Goal: Task Accomplishment & Management: Manage account settings

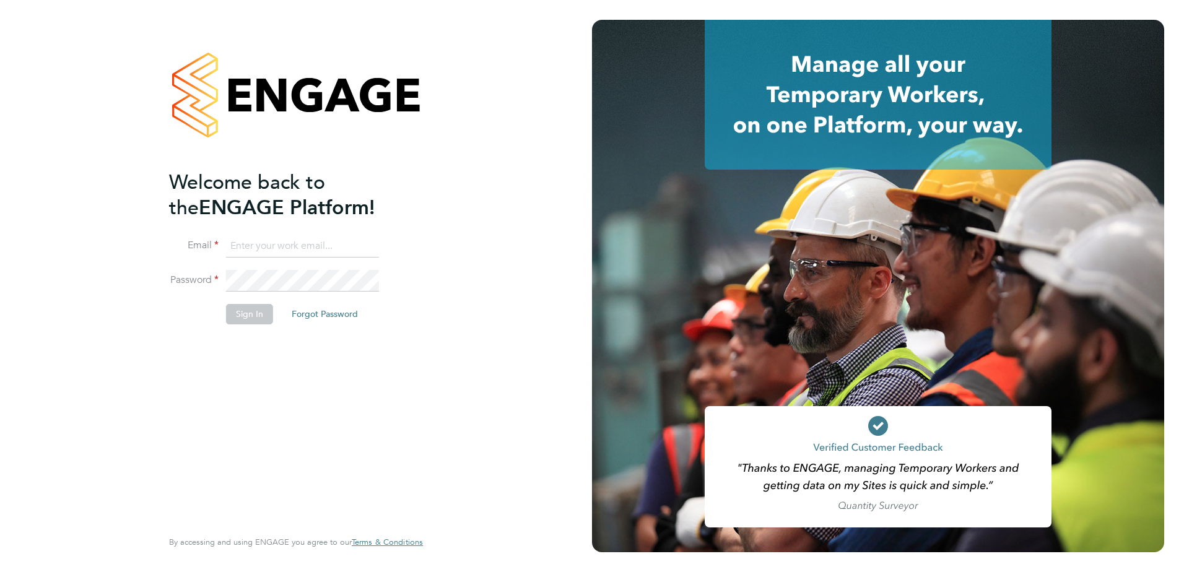
type input "[PERSON_NAME][EMAIL_ADDRESS][DOMAIN_NAME]"
click at [237, 314] on button "Sign In" at bounding box center [249, 314] width 47 height 20
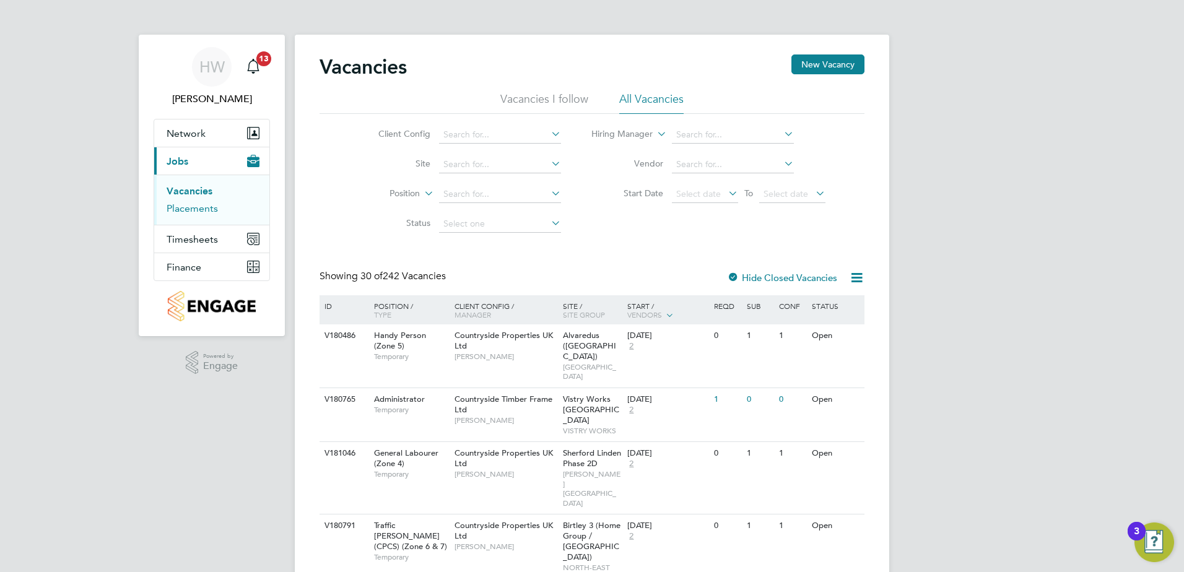
click at [177, 207] on link "Placements" at bounding box center [192, 209] width 51 height 12
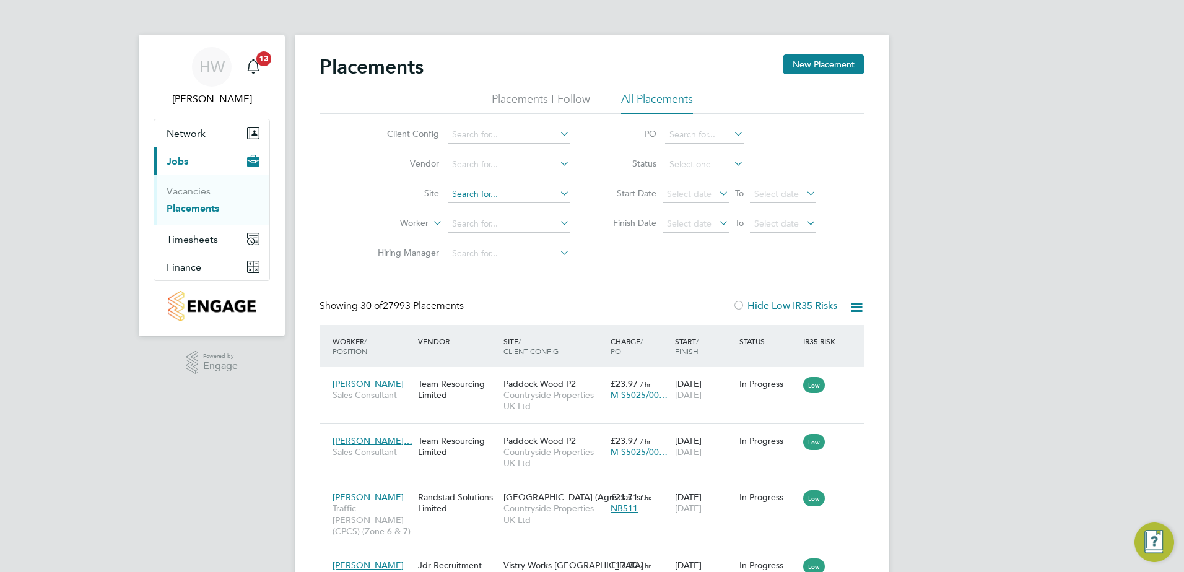
click at [531, 194] on input at bounding box center [509, 194] width 122 height 17
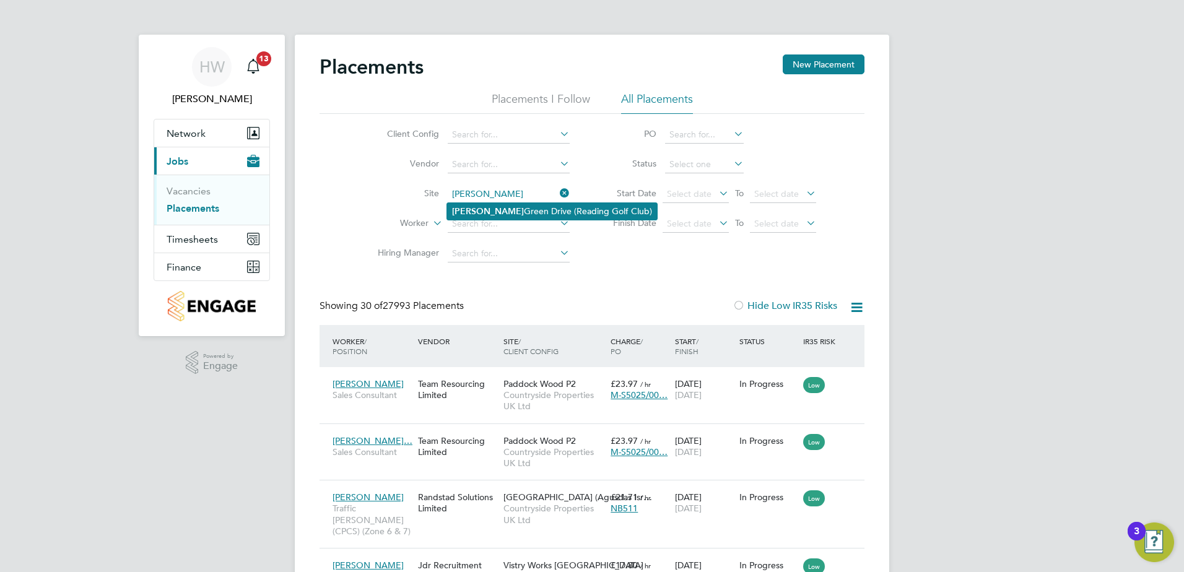
click at [514, 212] on li "Emmer Green Drive (Reading Golf Club)" at bounding box center [552, 211] width 210 height 17
type input "[PERSON_NAME][GEOGRAPHIC_DATA] (Reading Golf Club)"
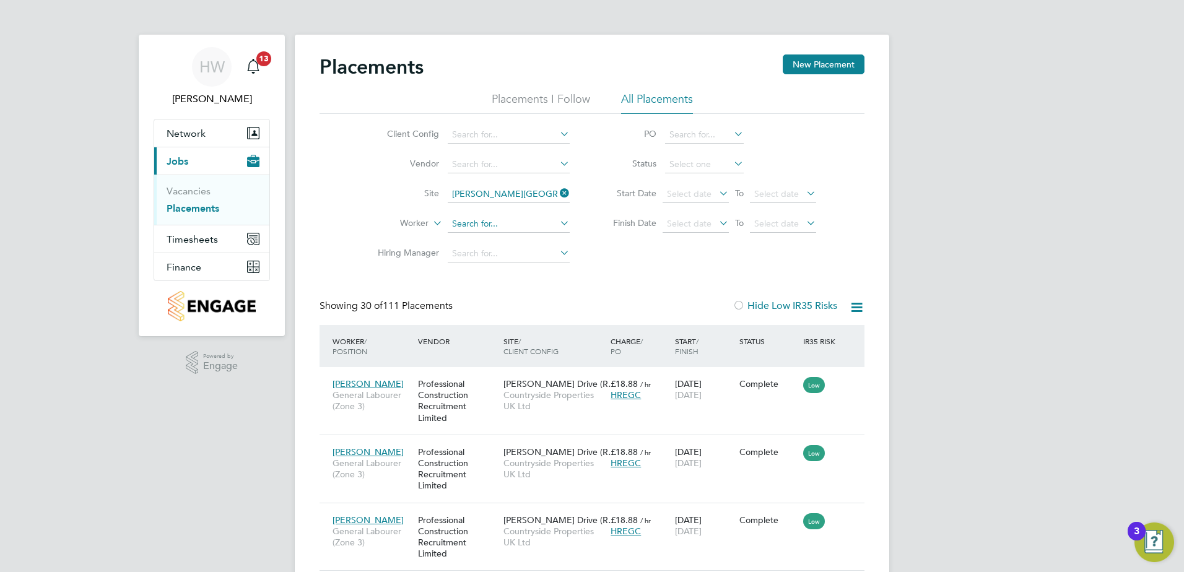
click at [486, 227] on input at bounding box center [509, 224] width 122 height 17
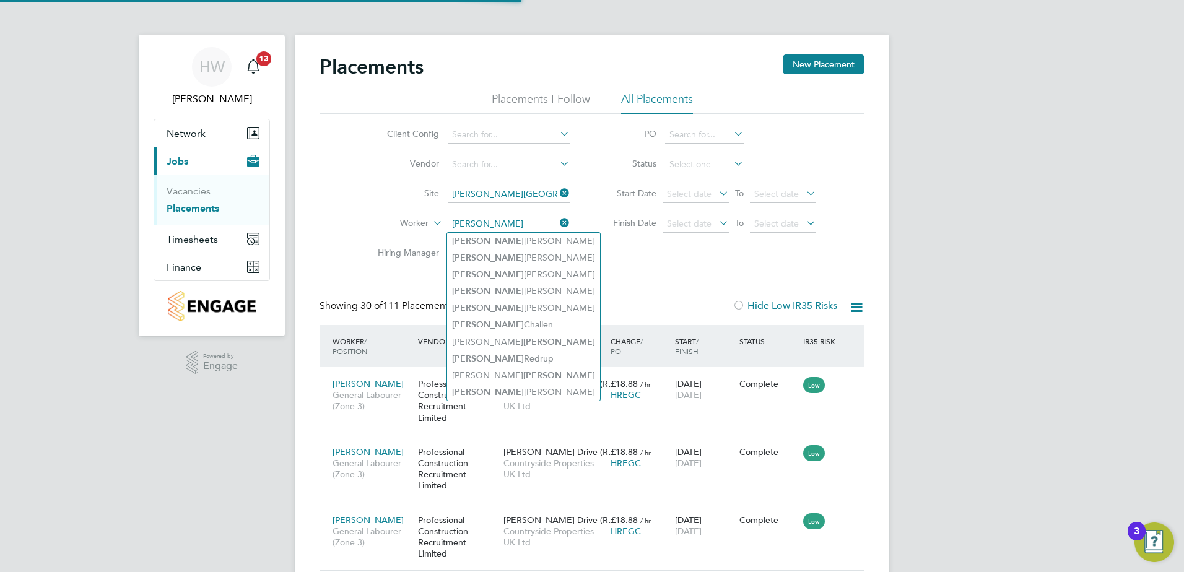
type input "curtis"
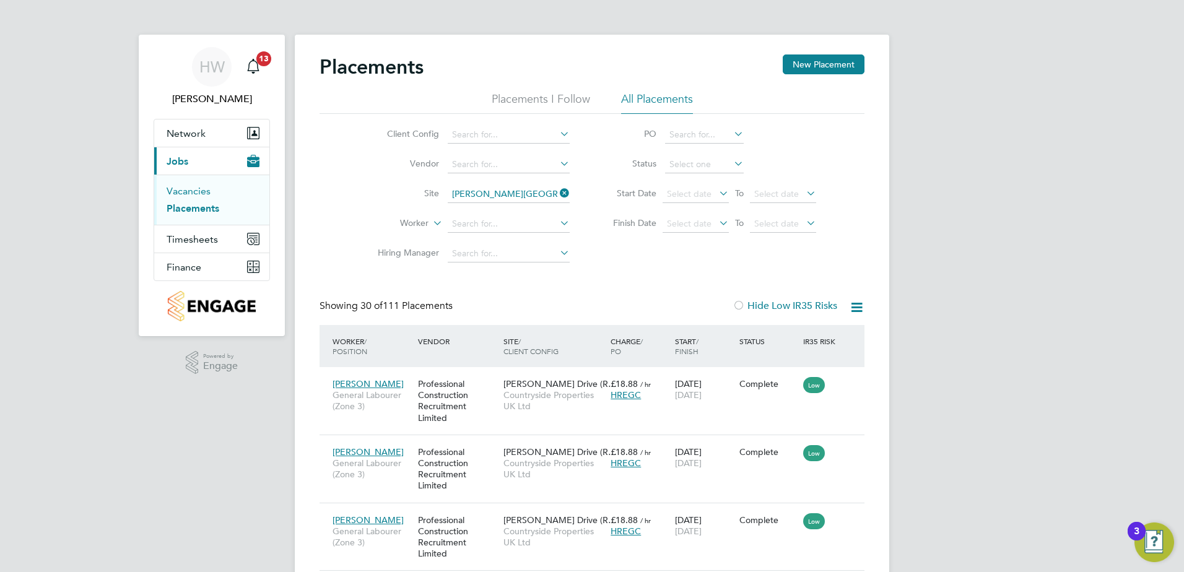
click at [170, 189] on link "Vacancies" at bounding box center [189, 191] width 44 height 12
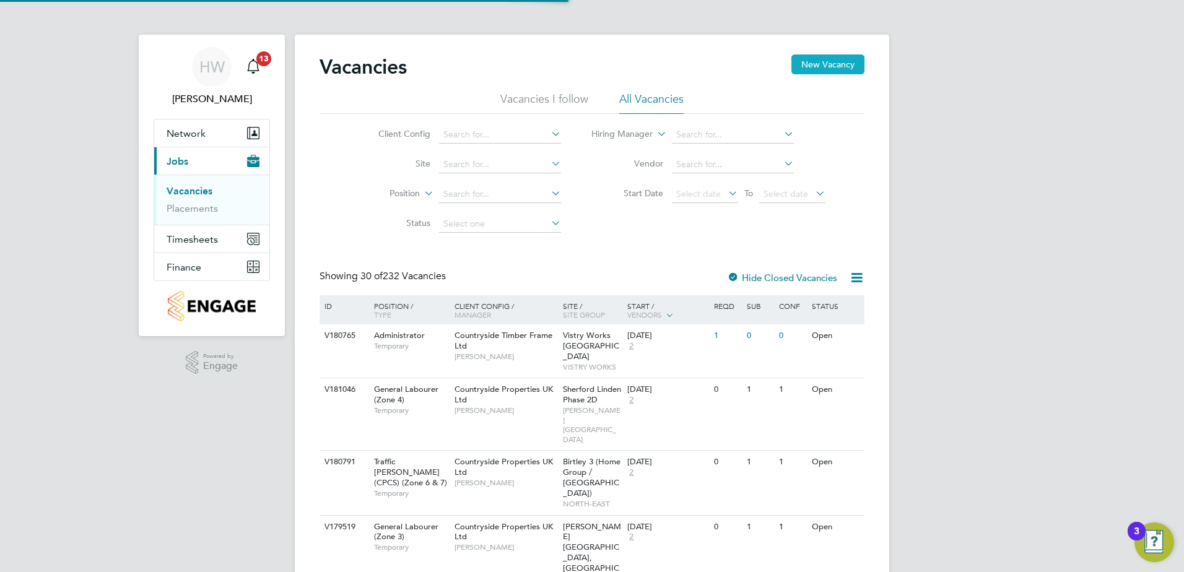
click at [818, 69] on button "New Vacancy" at bounding box center [828, 65] width 73 height 20
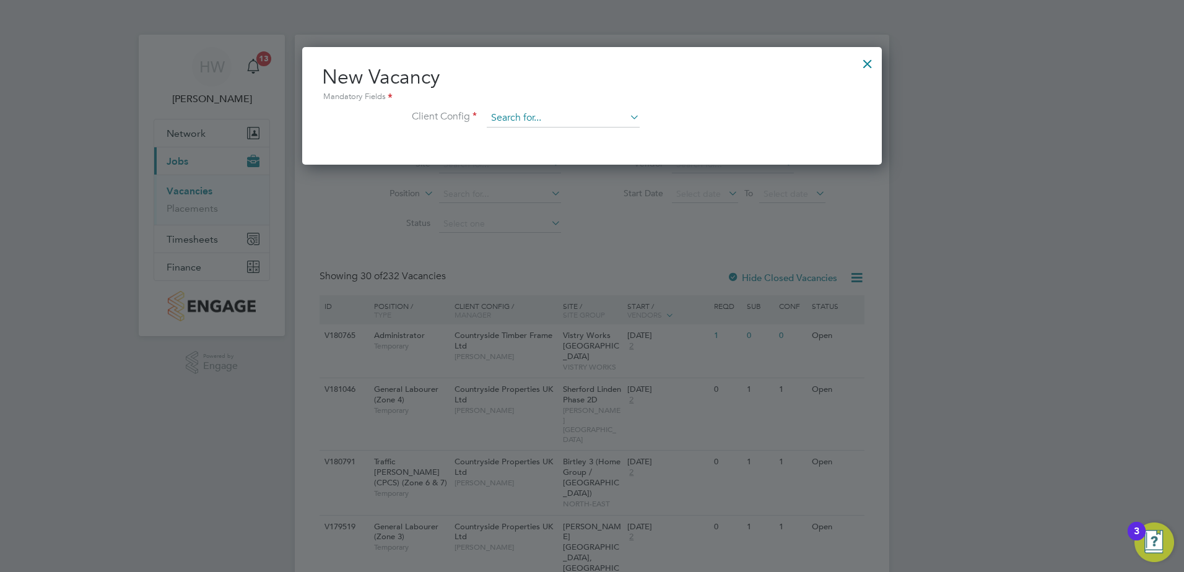
click at [590, 121] on input at bounding box center [563, 118] width 153 height 19
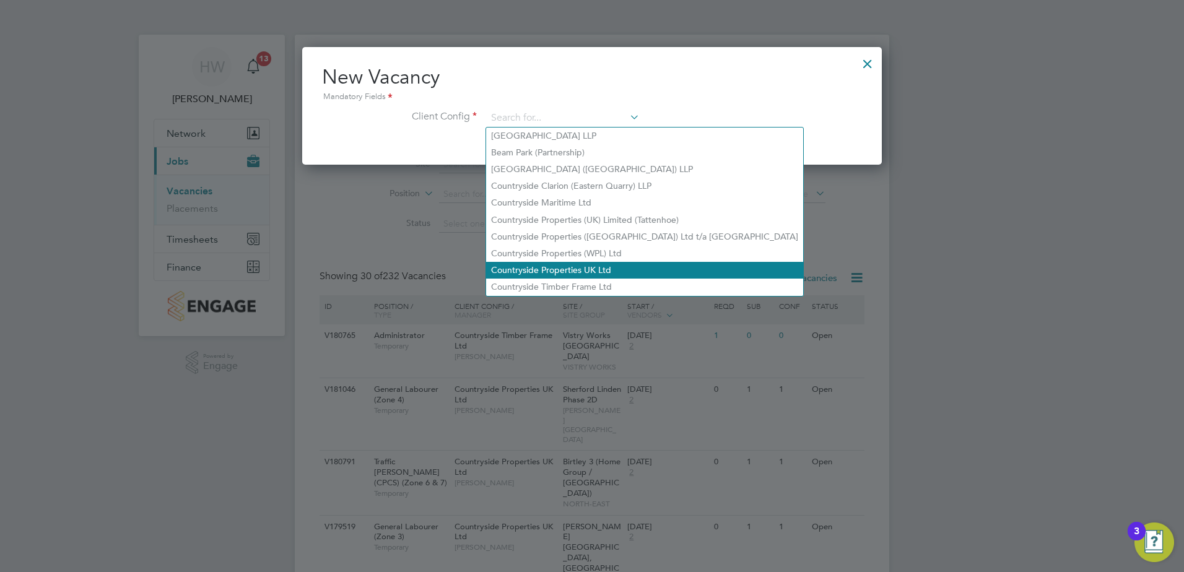
click at [573, 262] on li "Countryside Properties UK Ltd" at bounding box center [644, 270] width 317 height 17
type input "Countryside Properties UK Ltd"
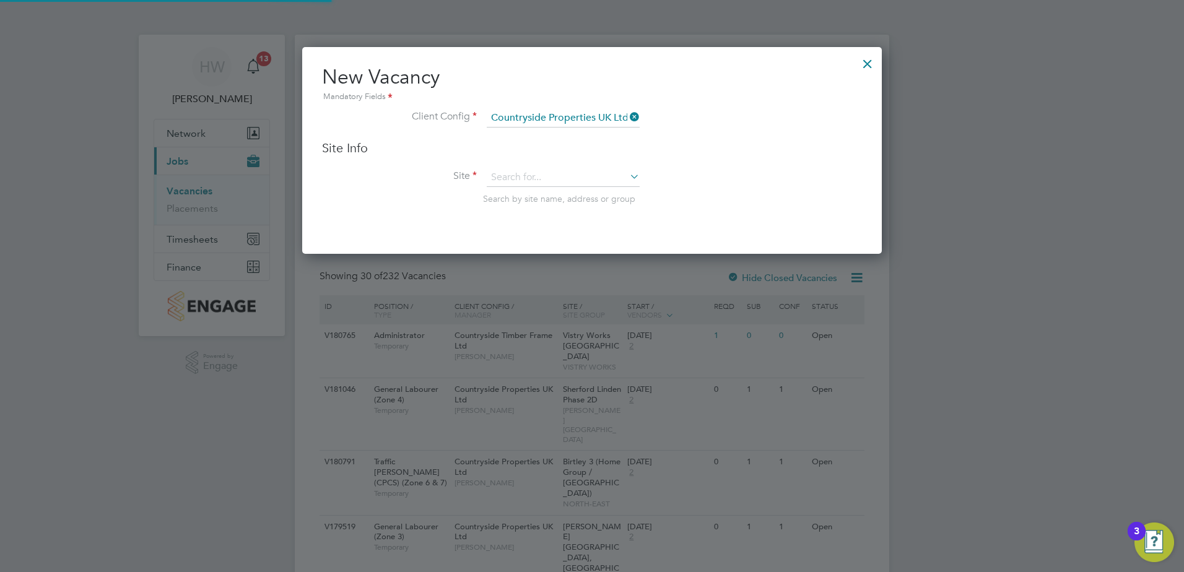
scroll to position [207, 580]
click at [538, 176] on input at bounding box center [563, 177] width 153 height 19
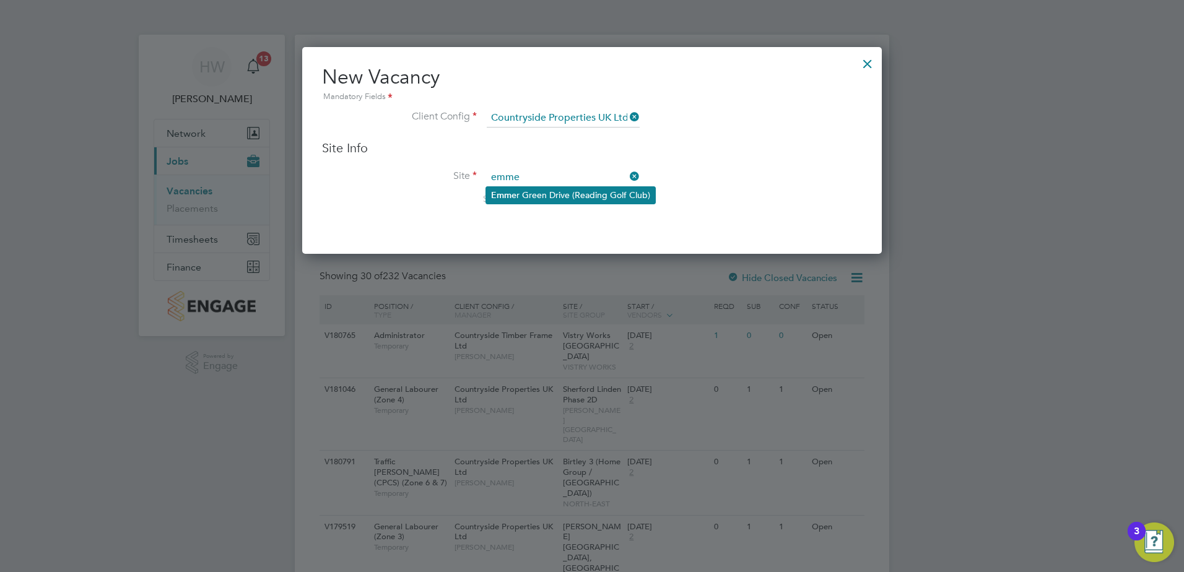
type input "emme"
click at [546, 200] on li "Emme r Green Drive (Reading Golf Club)" at bounding box center [570, 195] width 169 height 17
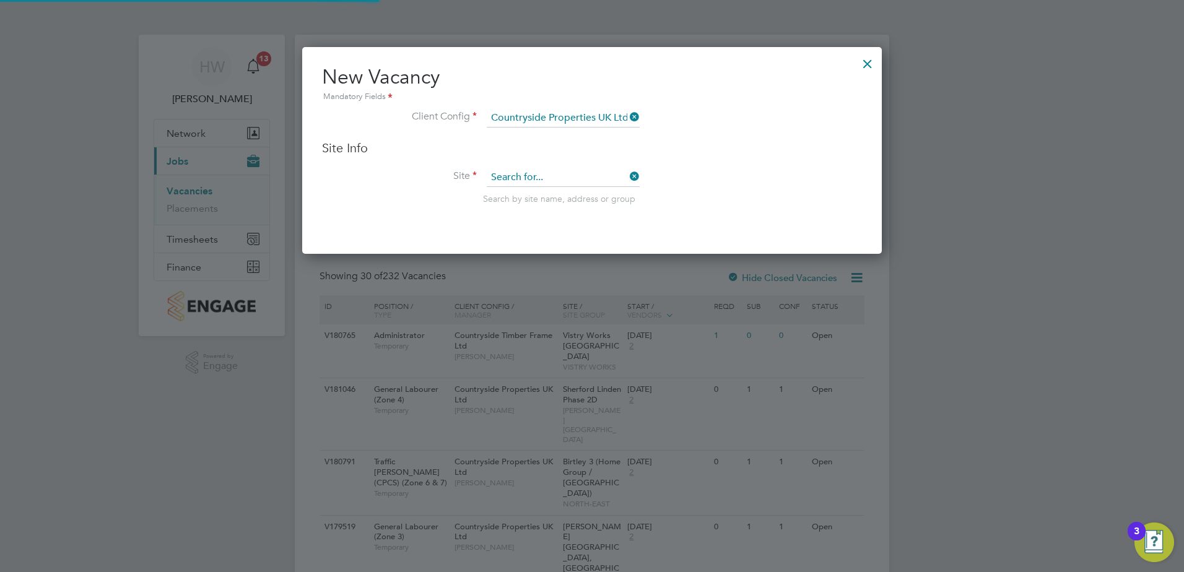
click at [557, 182] on input at bounding box center [563, 177] width 153 height 19
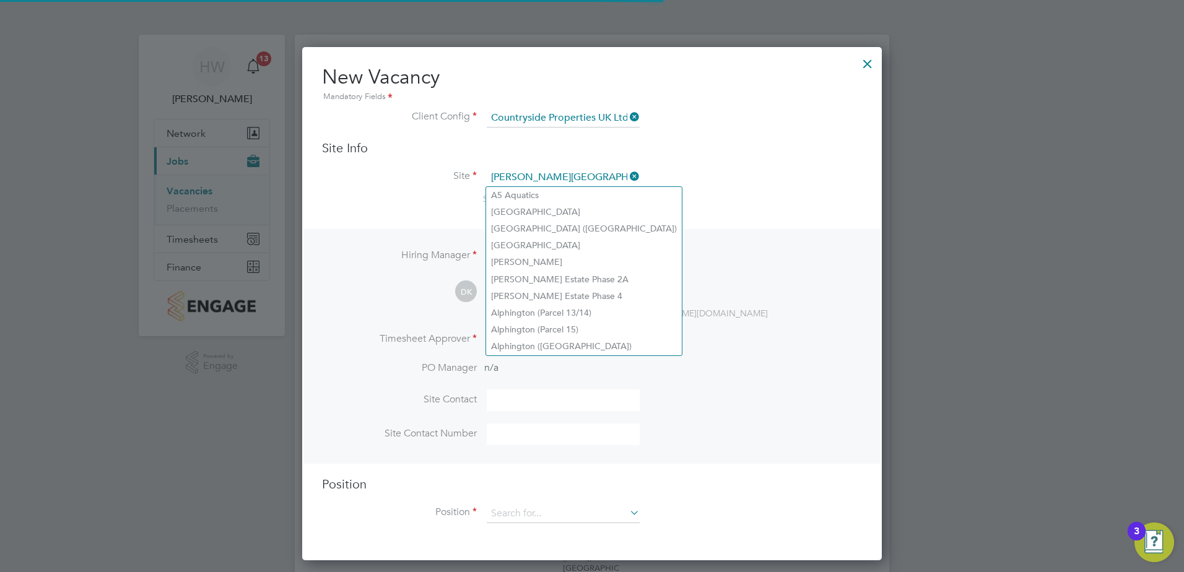
scroll to position [514, 580]
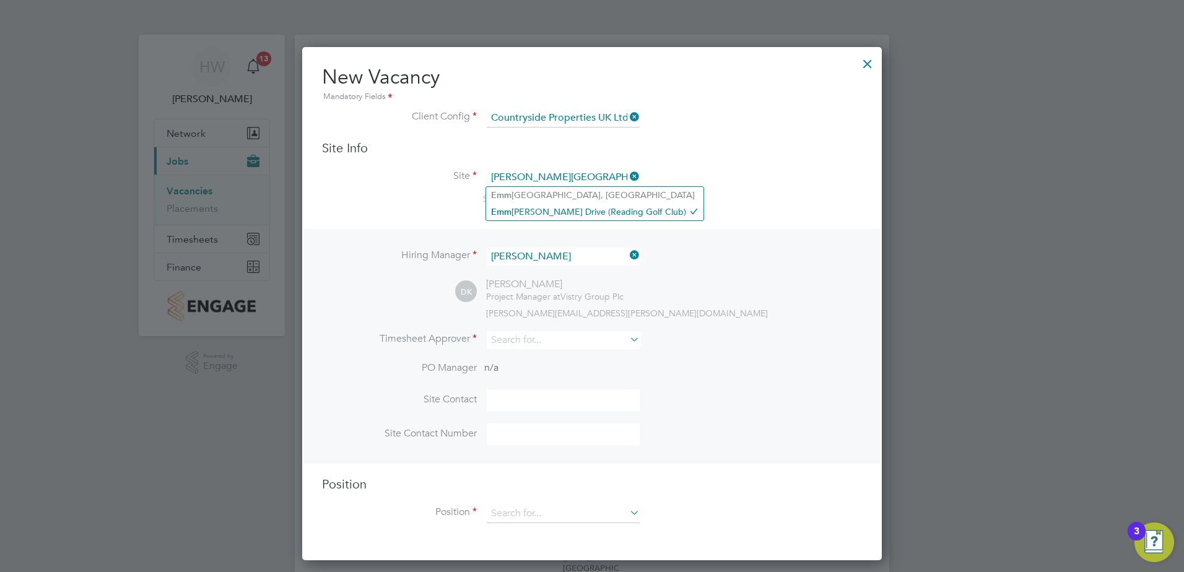
type input "[PERSON_NAME][GEOGRAPHIC_DATA] (Reading Golf Club)"
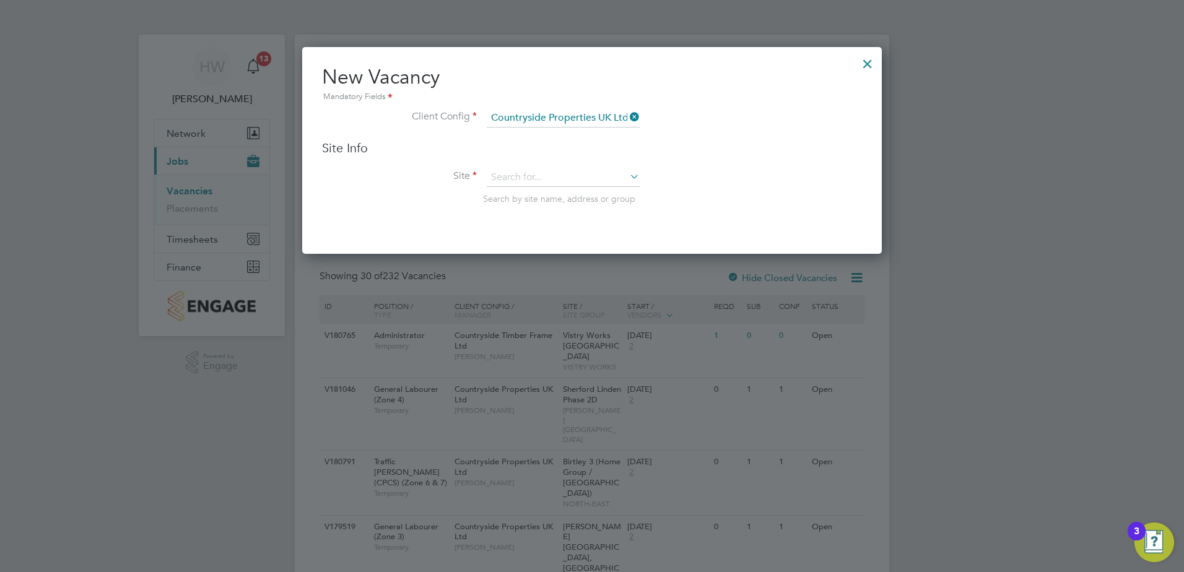
drag, startPoint x: 774, startPoint y: 288, endPoint x: 671, endPoint y: 206, distance: 131.4
click at [671, 206] on li "Site Search by site name, address or group" at bounding box center [592, 198] width 540 height 61
click at [599, 179] on input at bounding box center [563, 177] width 153 height 19
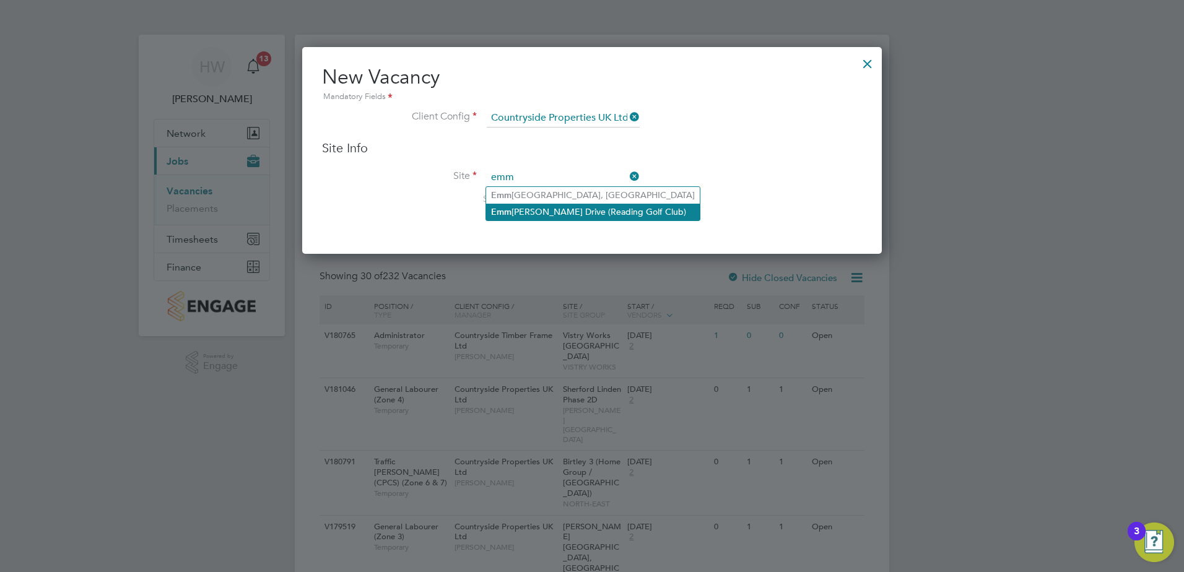
click at [586, 204] on li "Emm er Green Drive (Reading Golf Club)" at bounding box center [593, 212] width 214 height 17
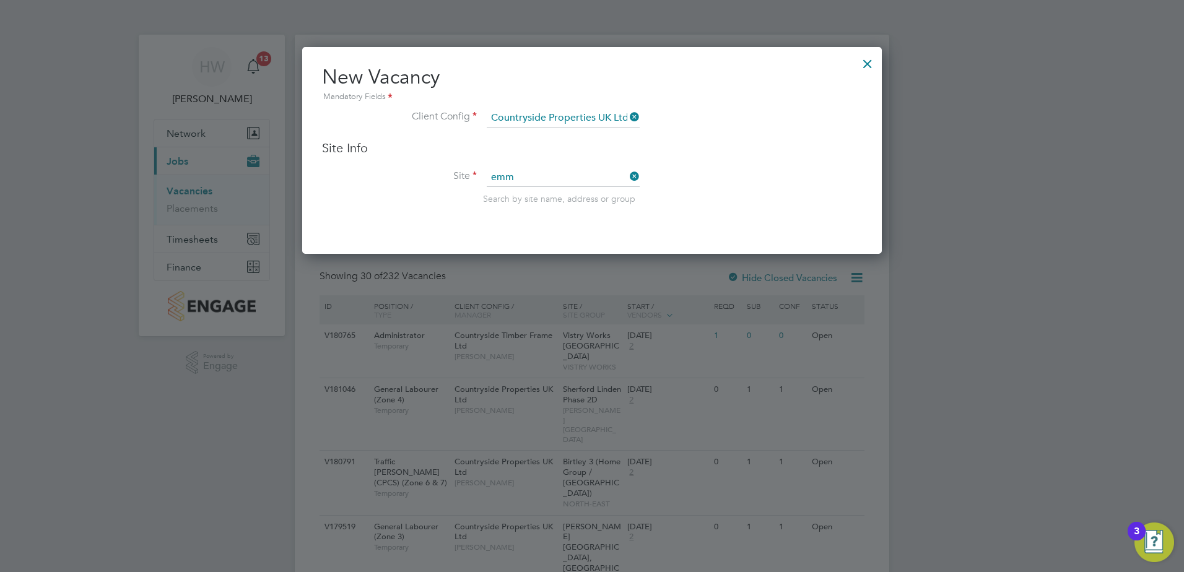
type input "[PERSON_NAME][GEOGRAPHIC_DATA] (Reading Golf Club)"
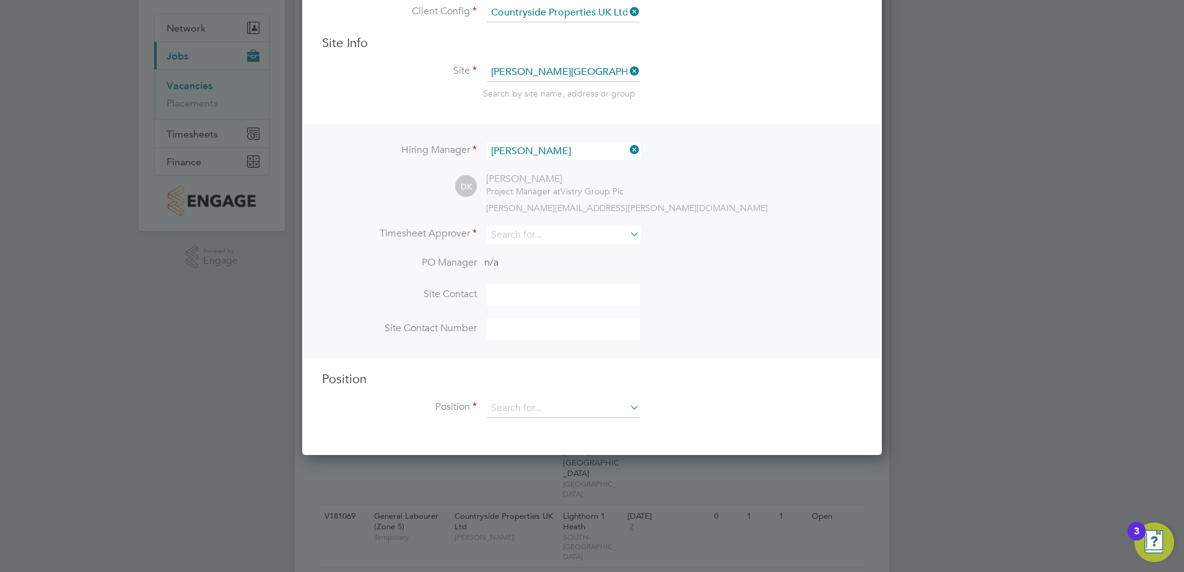
scroll to position [124, 0]
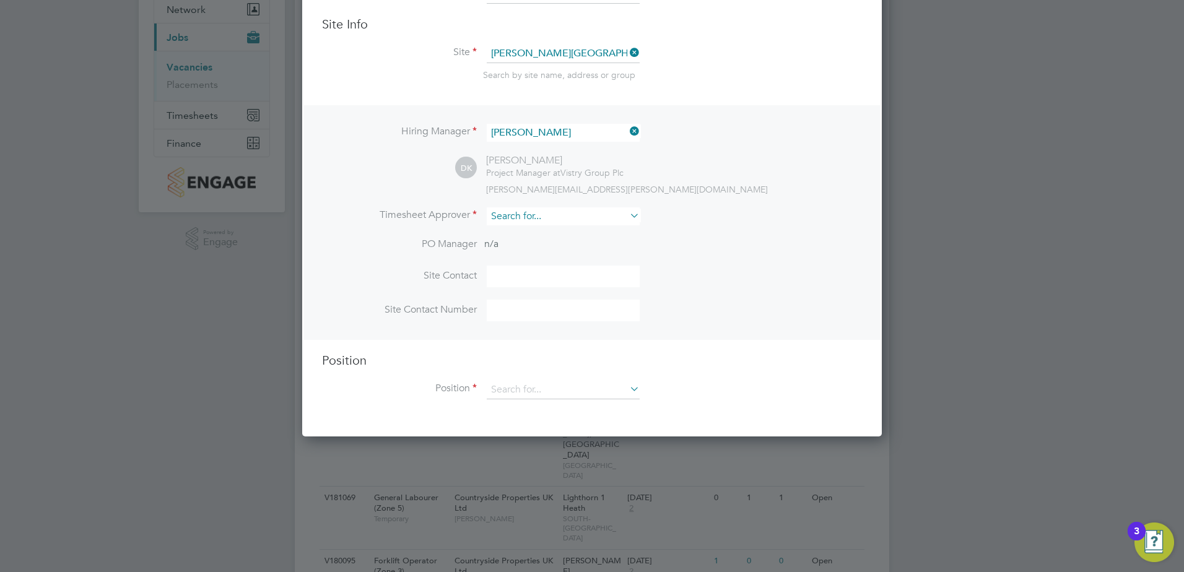
click at [551, 219] on input at bounding box center [563, 216] width 153 height 18
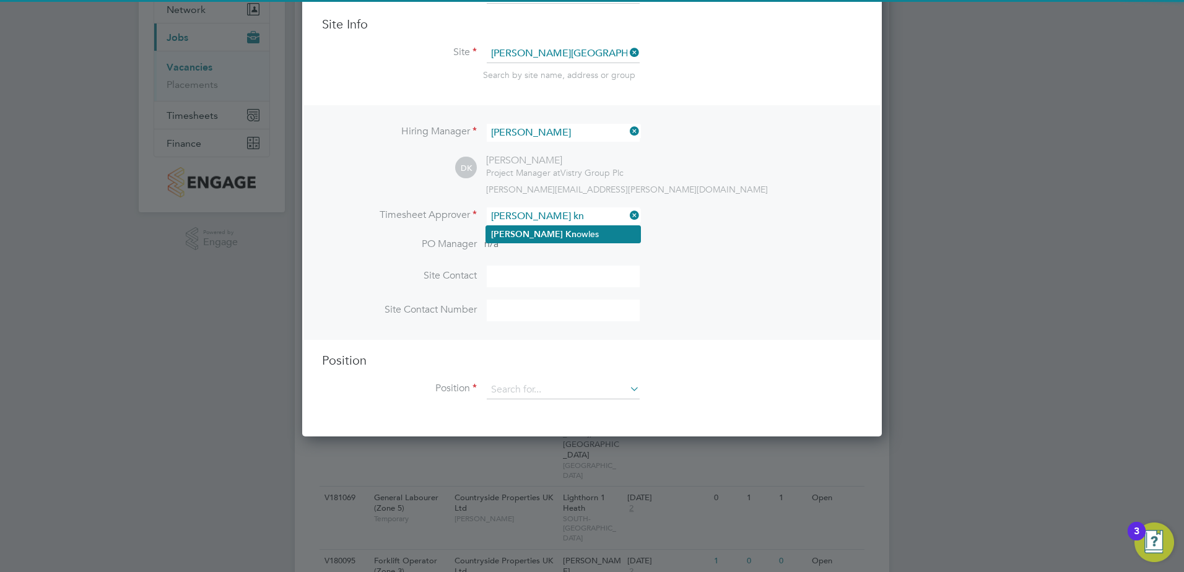
click at [543, 237] on li "Dan Kn owles" at bounding box center [563, 234] width 154 height 17
type input "[PERSON_NAME]"
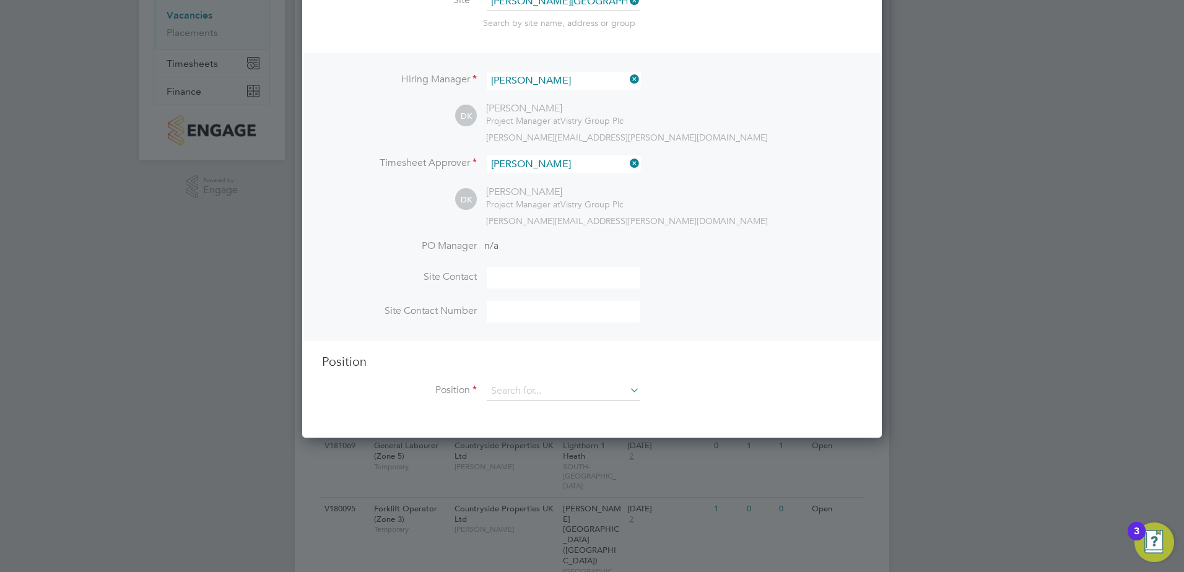
scroll to position [248, 0]
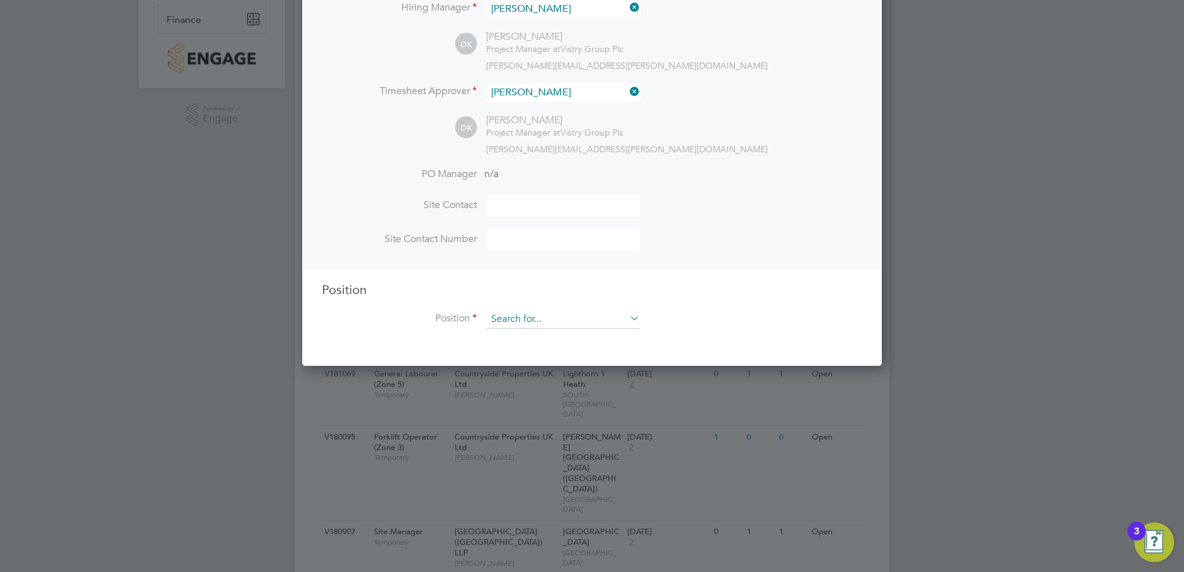
click at [537, 323] on input at bounding box center [563, 319] width 153 height 19
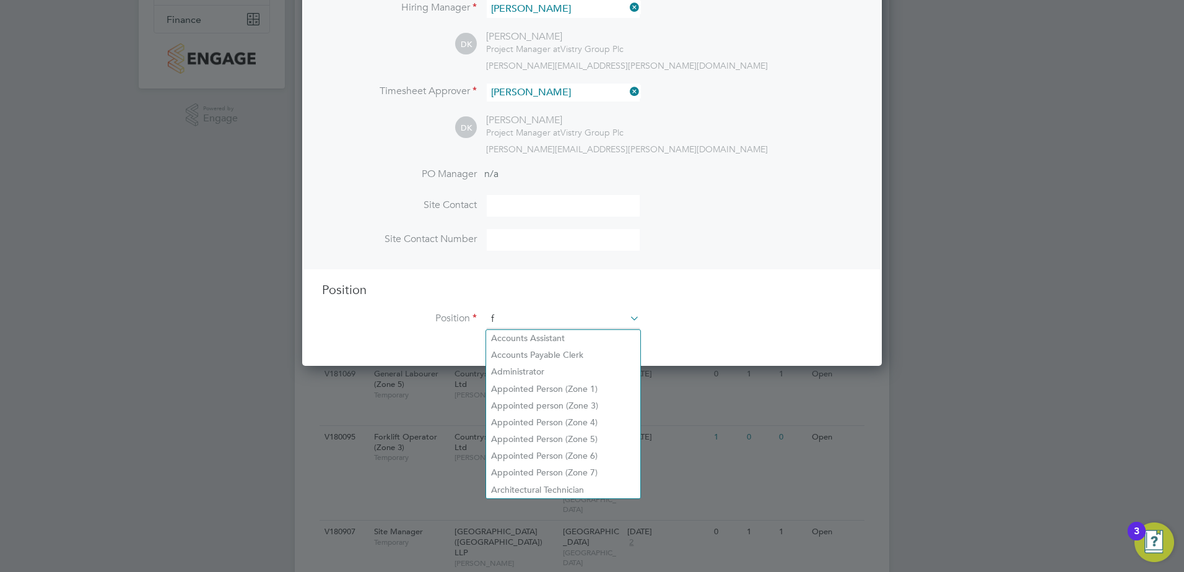
scroll to position [1780, 580]
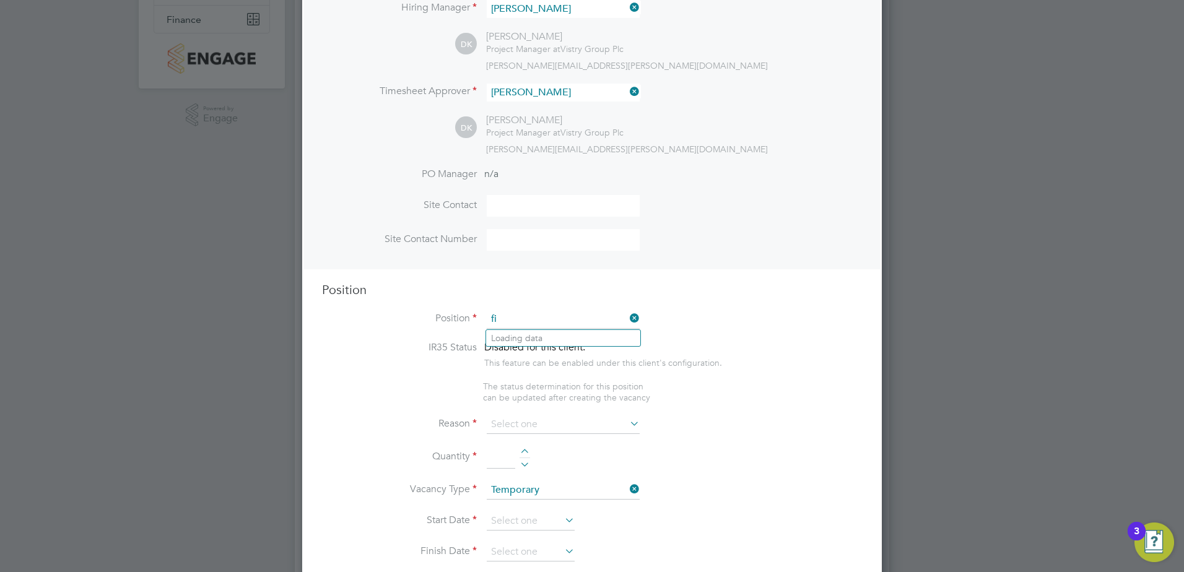
type input "f"
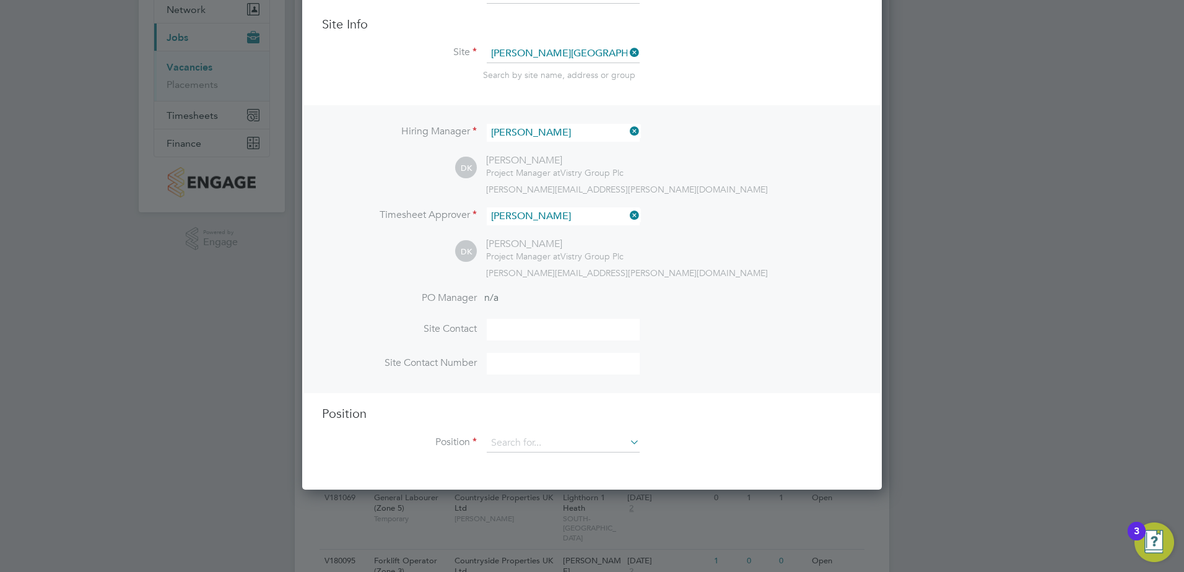
scroll to position [0, 0]
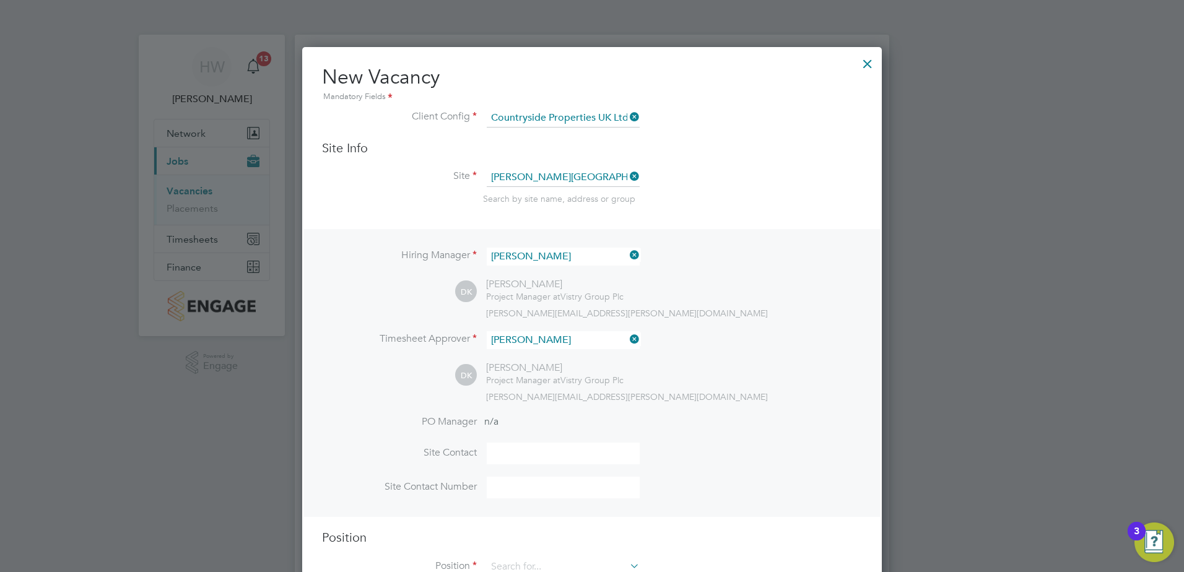
click at [864, 68] on div at bounding box center [868, 61] width 22 height 22
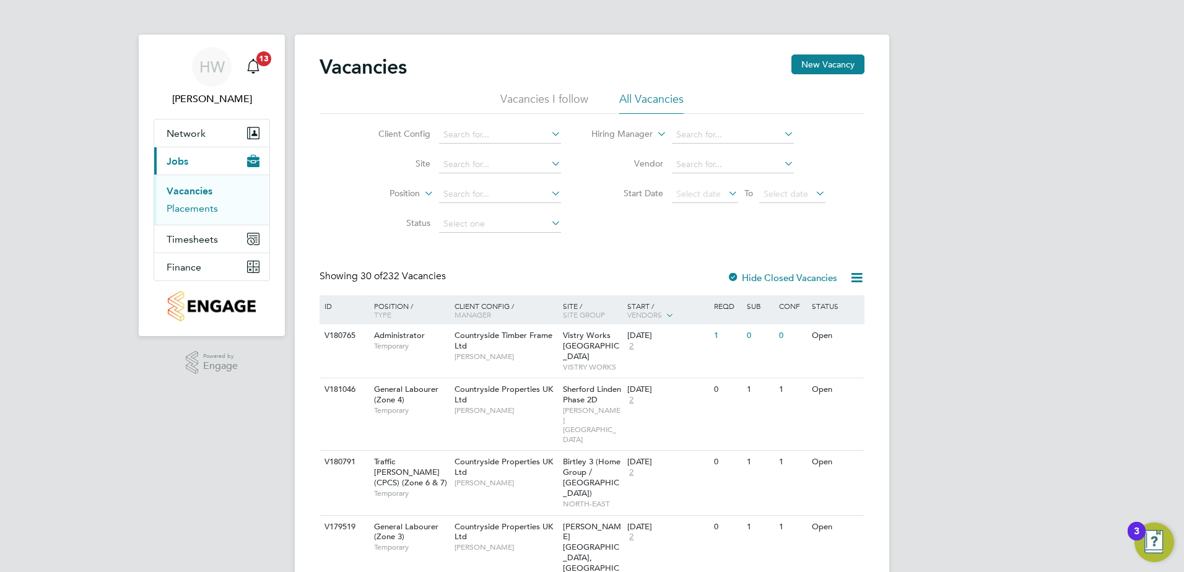
click at [207, 204] on link "Placements" at bounding box center [192, 209] width 51 height 12
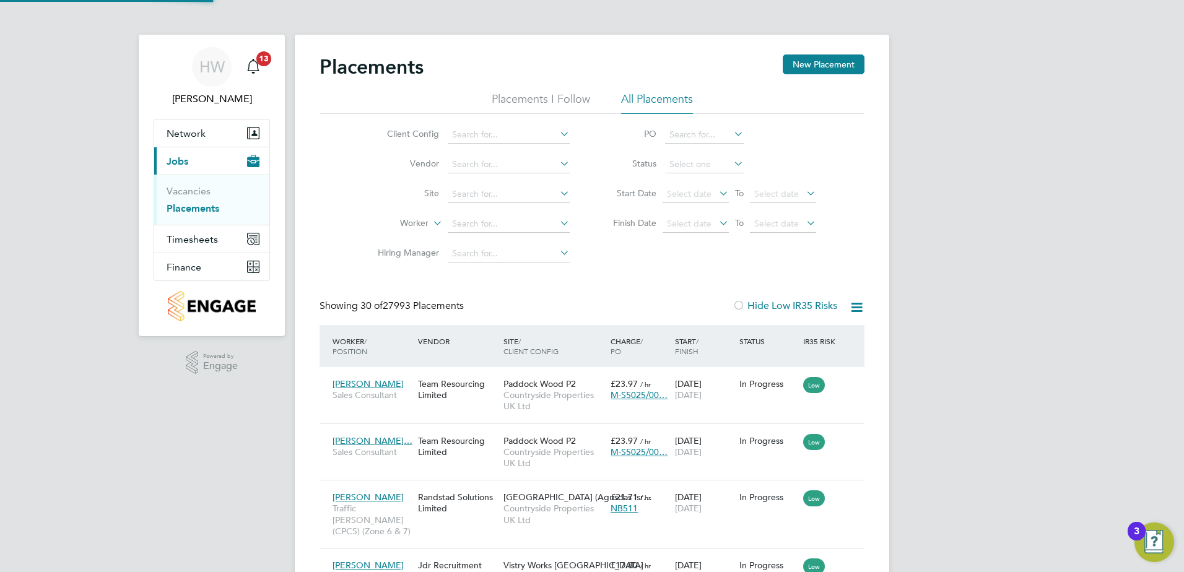
scroll to position [46, 108]
click at [478, 190] on input at bounding box center [509, 194] width 122 height 17
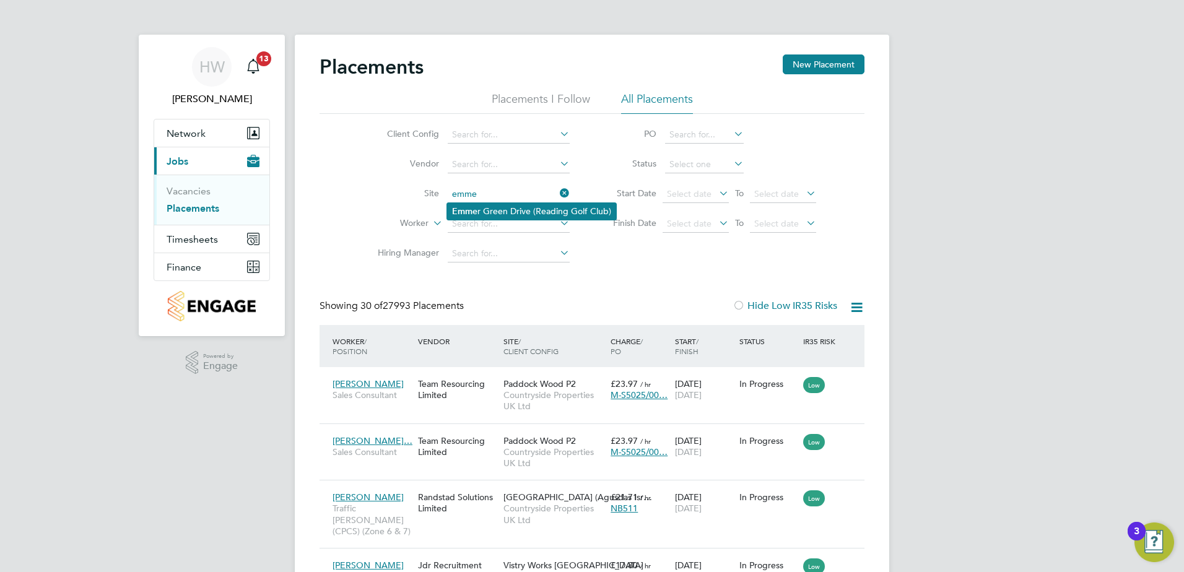
click at [513, 211] on li "Emme r Green Drive (Reading Golf Club)" at bounding box center [531, 211] width 169 height 17
type input "[PERSON_NAME][GEOGRAPHIC_DATA] (Reading Golf Club)"
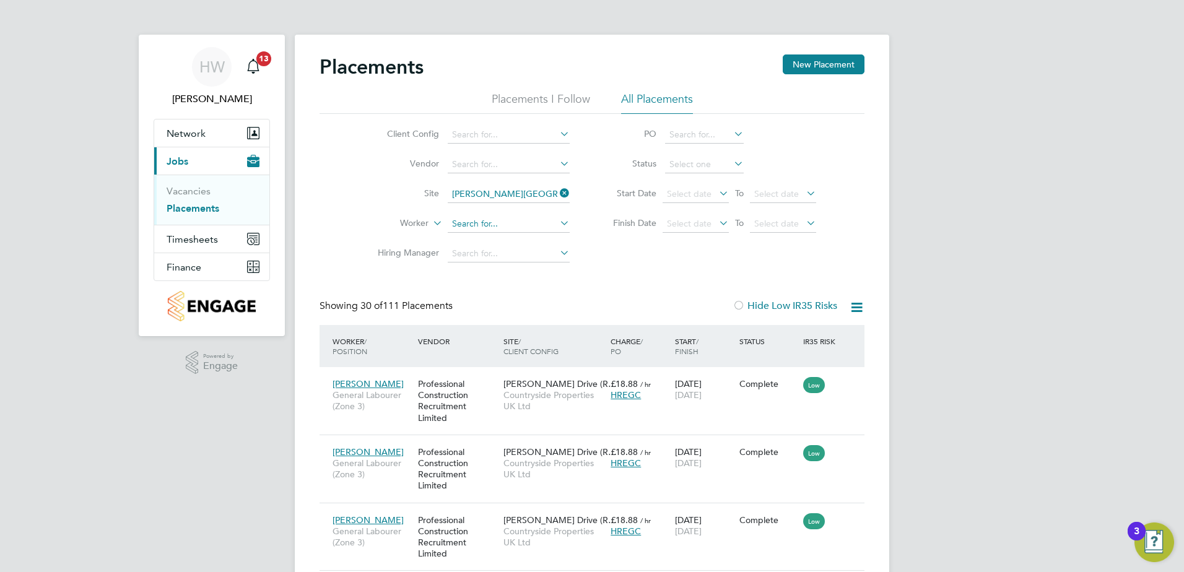
click at [466, 229] on input at bounding box center [509, 224] width 122 height 17
paste input "[PERSON_NAME]"
type input "[PERSON_NAME]"
click at [523, 240] on li "Dale Langton" at bounding box center [525, 241] width 156 height 17
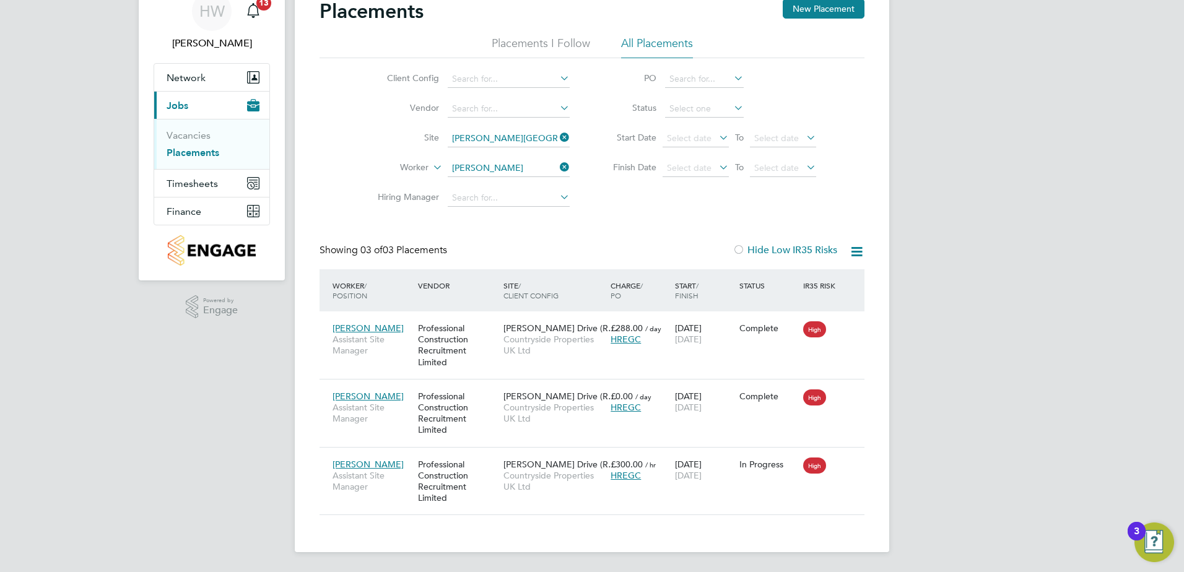
click at [557, 167] on icon at bounding box center [557, 167] width 0 height 17
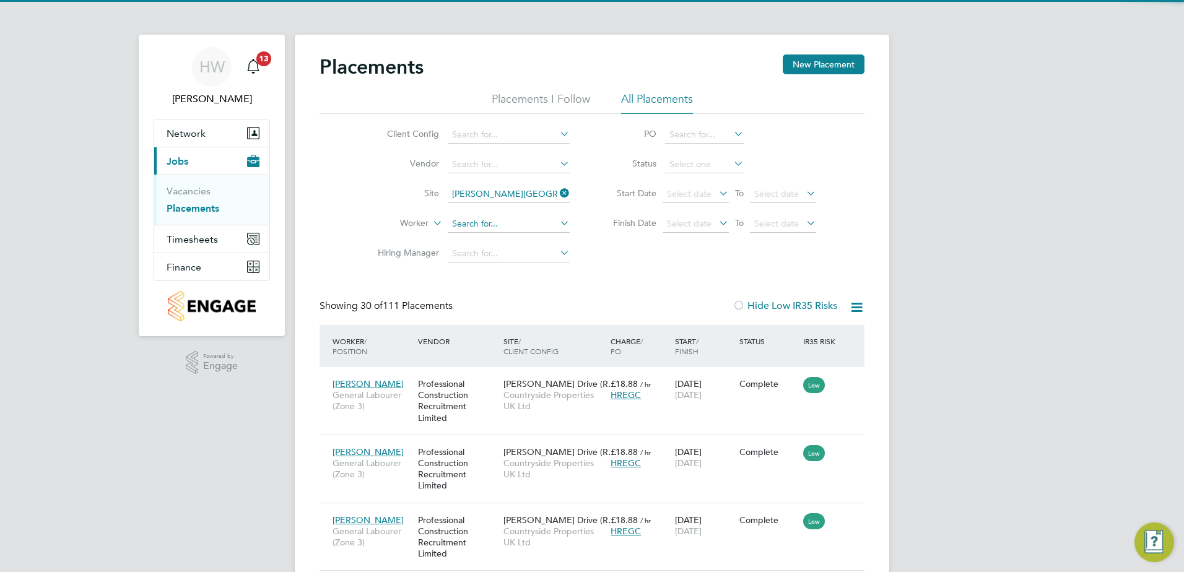
scroll to position [46, 108]
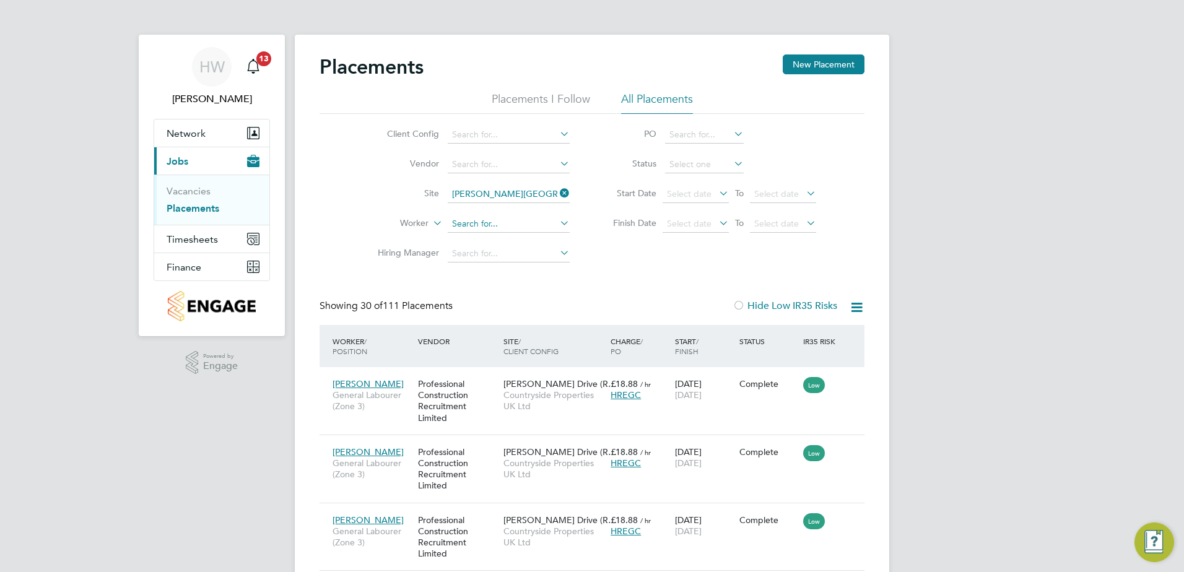
click at [488, 222] on input at bounding box center [509, 224] width 122 height 17
click at [498, 246] on li "Dave Jone s" at bounding box center [527, 241] width 160 height 17
type input "Dave Jones"
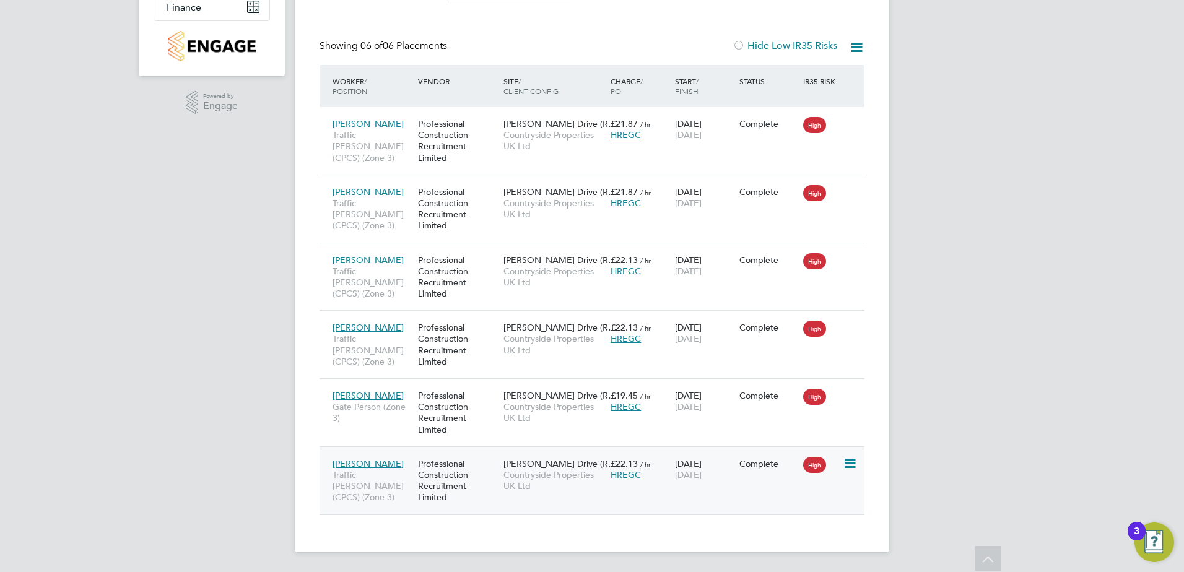
click at [523, 473] on span "Countryside Properties UK Ltd" at bounding box center [554, 480] width 101 height 22
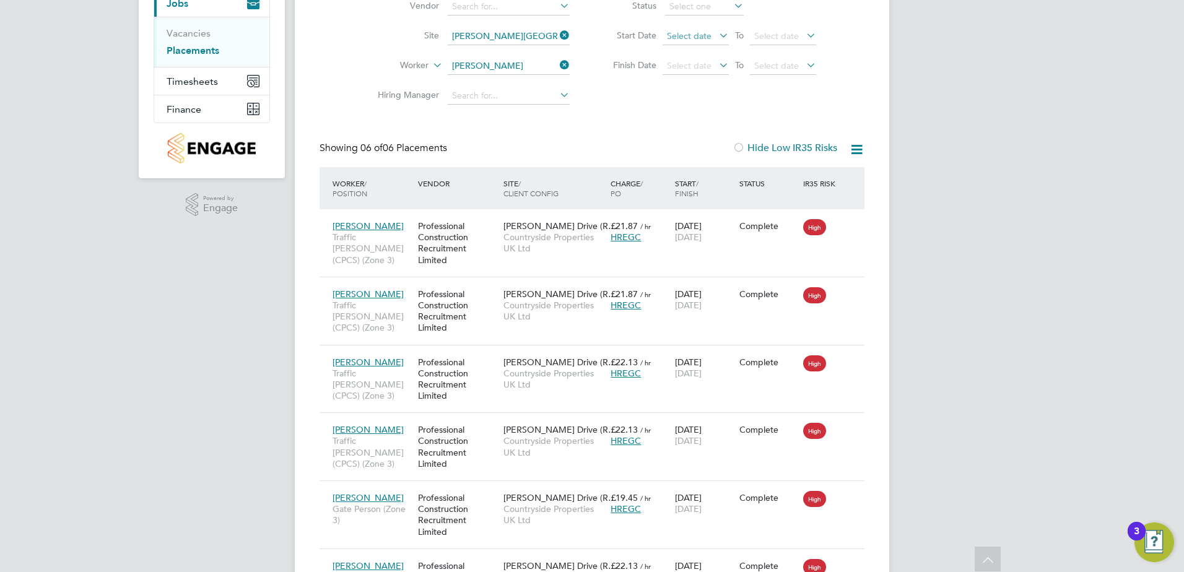
scroll to position [12, 0]
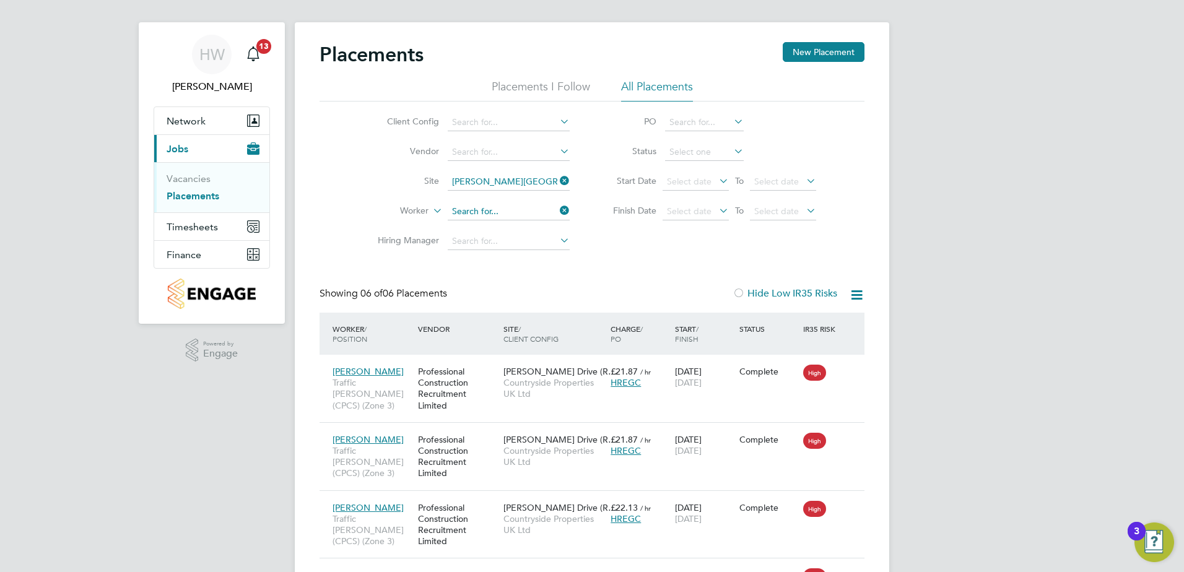
click at [525, 210] on li "Worker" at bounding box center [468, 212] width 233 height 30
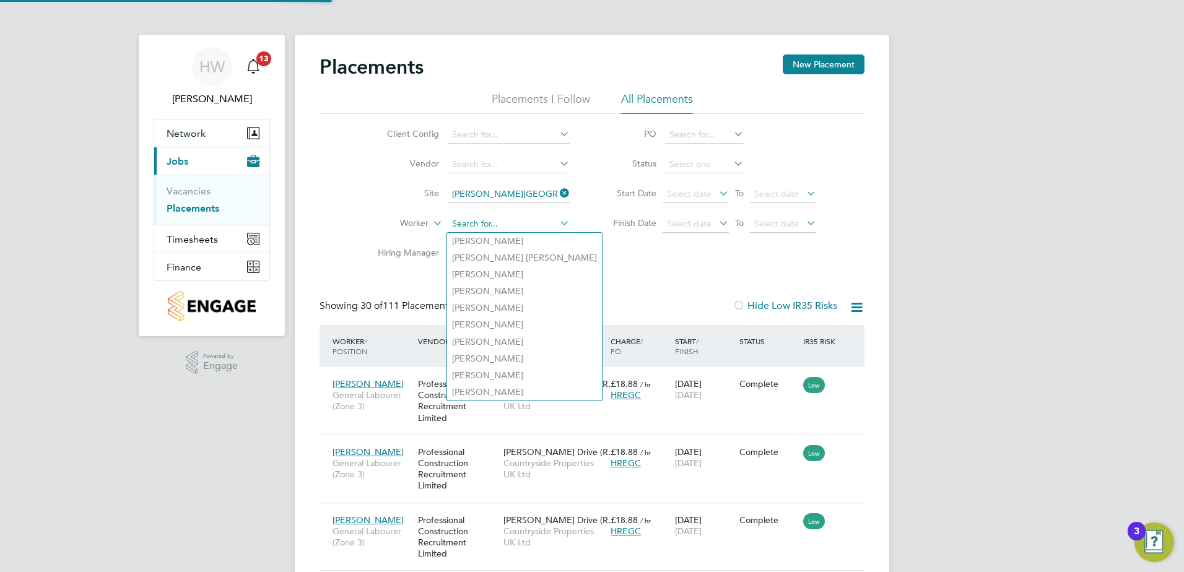
scroll to position [46, 108]
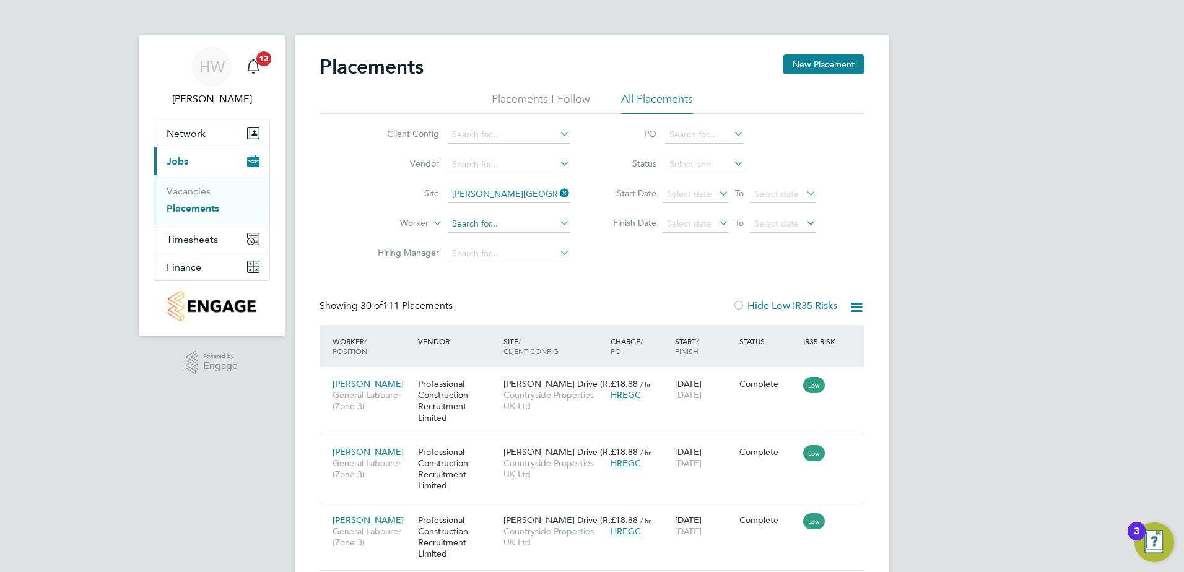
click at [513, 222] on input at bounding box center [509, 224] width 122 height 17
click at [526, 245] on li "Curtis Walk er" at bounding box center [508, 241] width 123 height 17
type input "Curtis Walker"
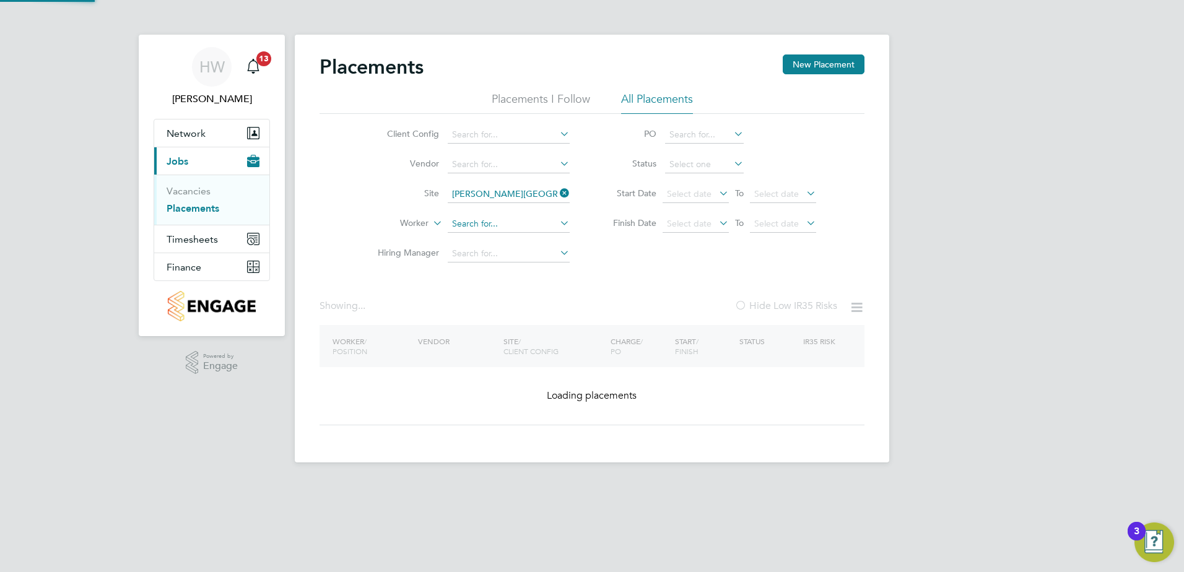
click at [513, 227] on input at bounding box center [509, 224] width 122 height 17
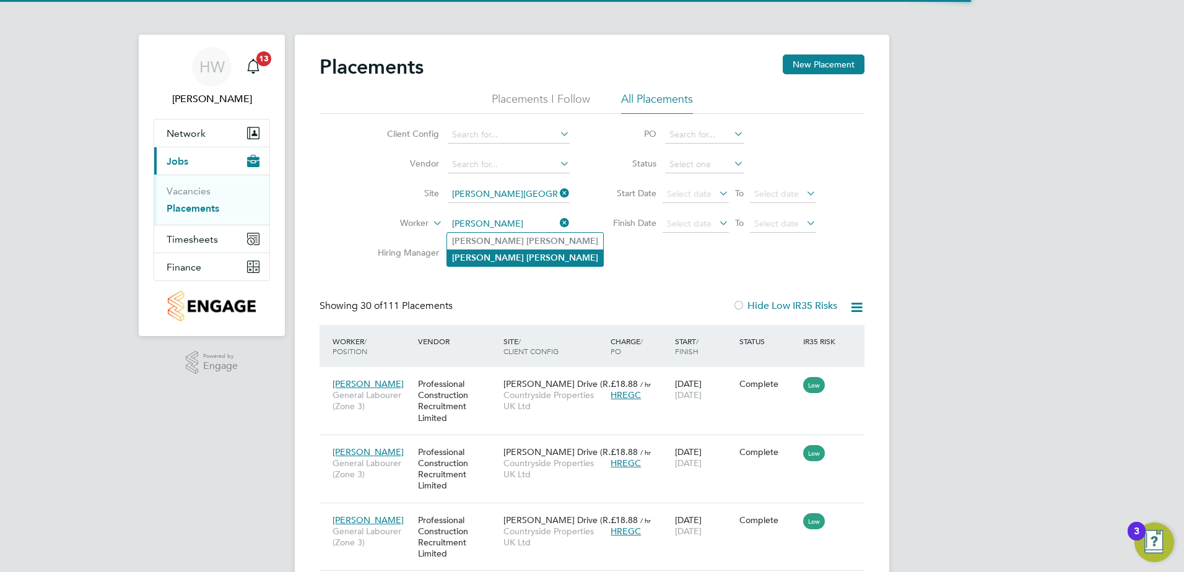
click at [526, 261] on b "Walker" at bounding box center [562, 258] width 72 height 11
type input "Curtis Walker"
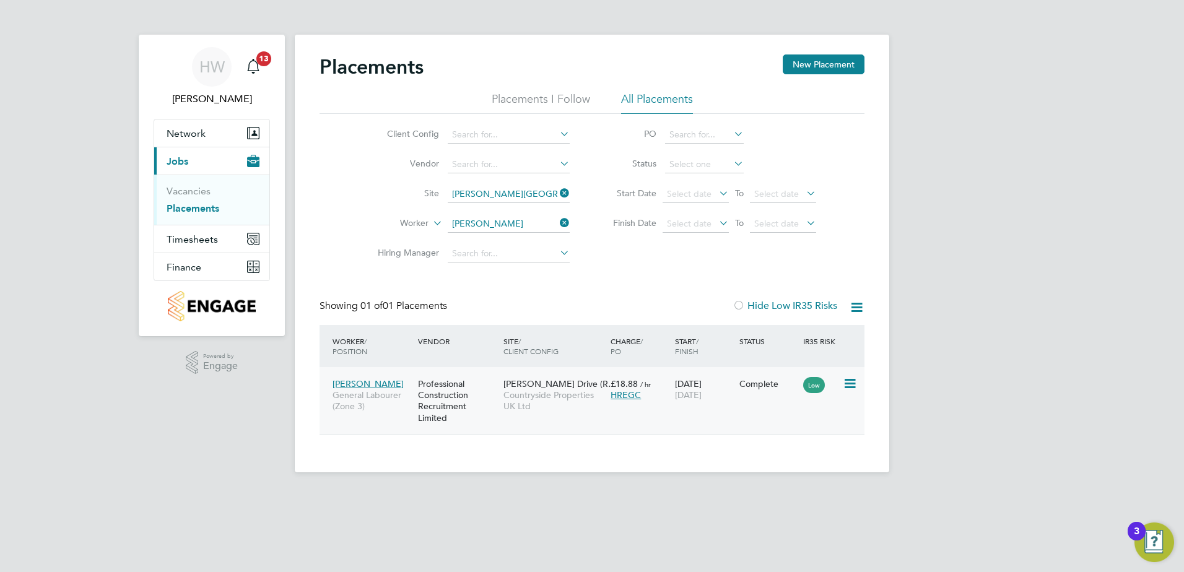
click at [514, 416] on div "Emmer Green Drive (R… Countryside Properties UK Ltd" at bounding box center [553, 395] width 107 height 46
click at [557, 225] on icon at bounding box center [557, 222] width 0 height 17
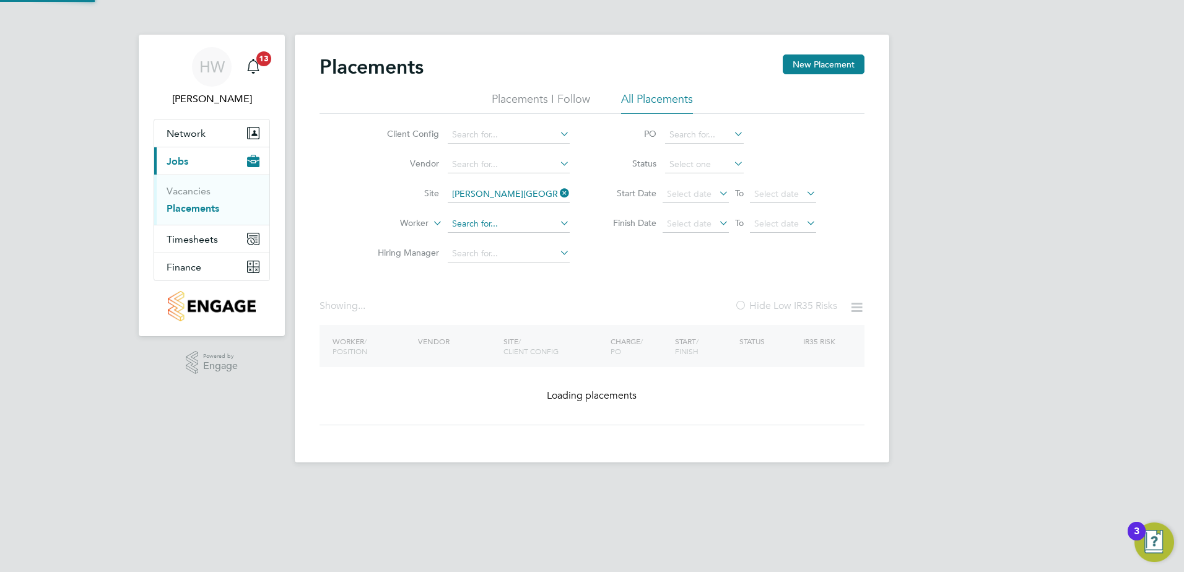
click at [507, 220] on input at bounding box center [509, 224] width 122 height 17
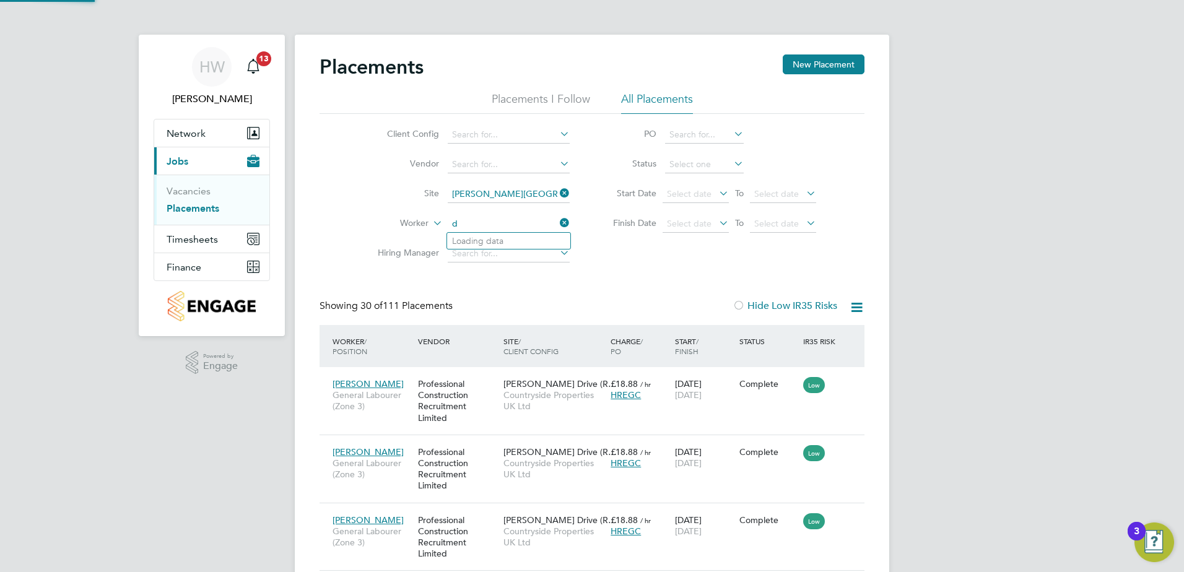
scroll to position [46, 108]
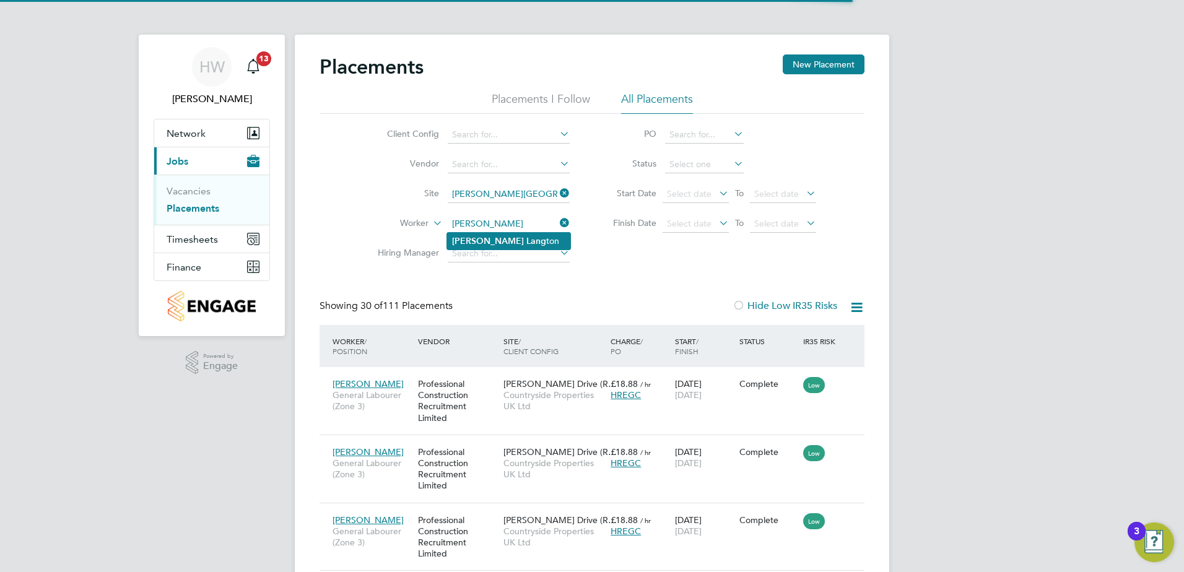
click at [506, 235] on li "Dale Lang ton" at bounding box center [508, 241] width 123 height 17
type input "[PERSON_NAME]"
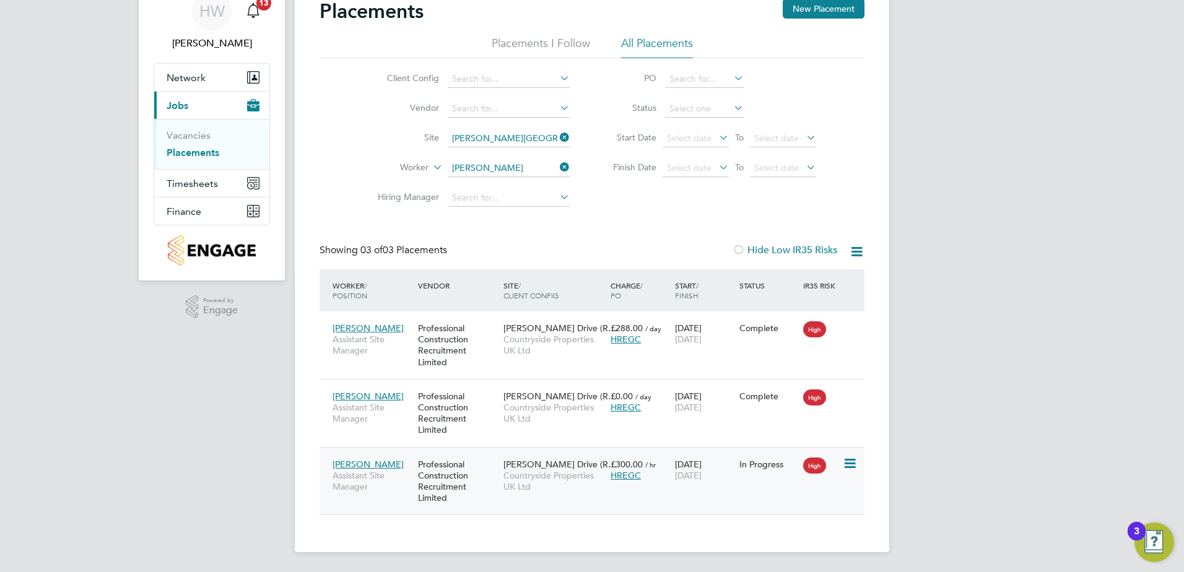
click at [536, 486] on span "Countryside Properties UK Ltd" at bounding box center [554, 481] width 101 height 22
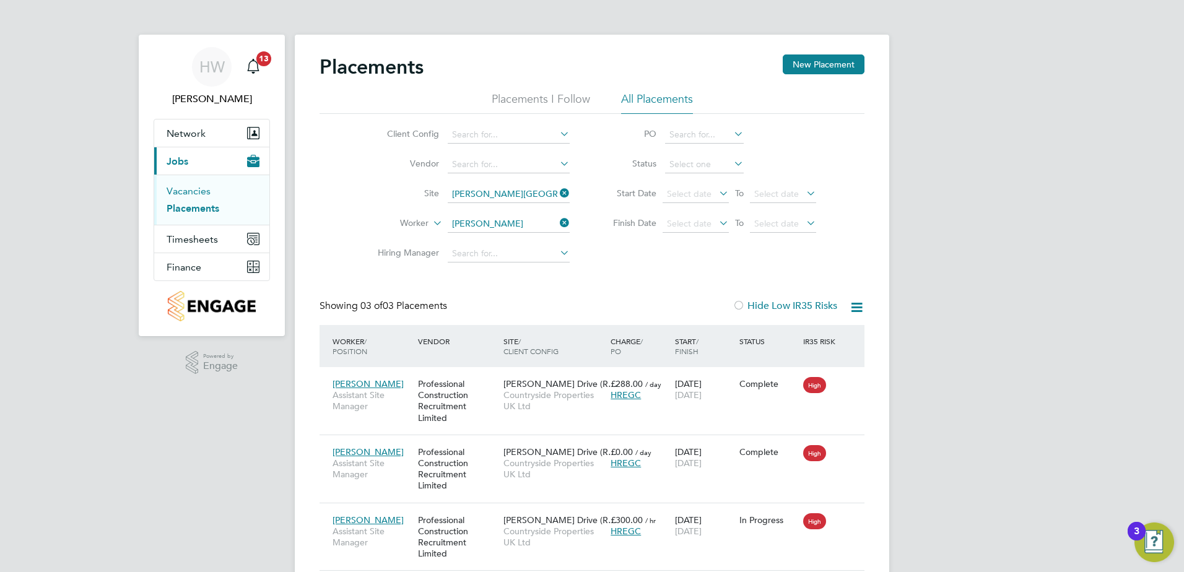
click at [203, 191] on link "Vacancies" at bounding box center [189, 191] width 44 height 12
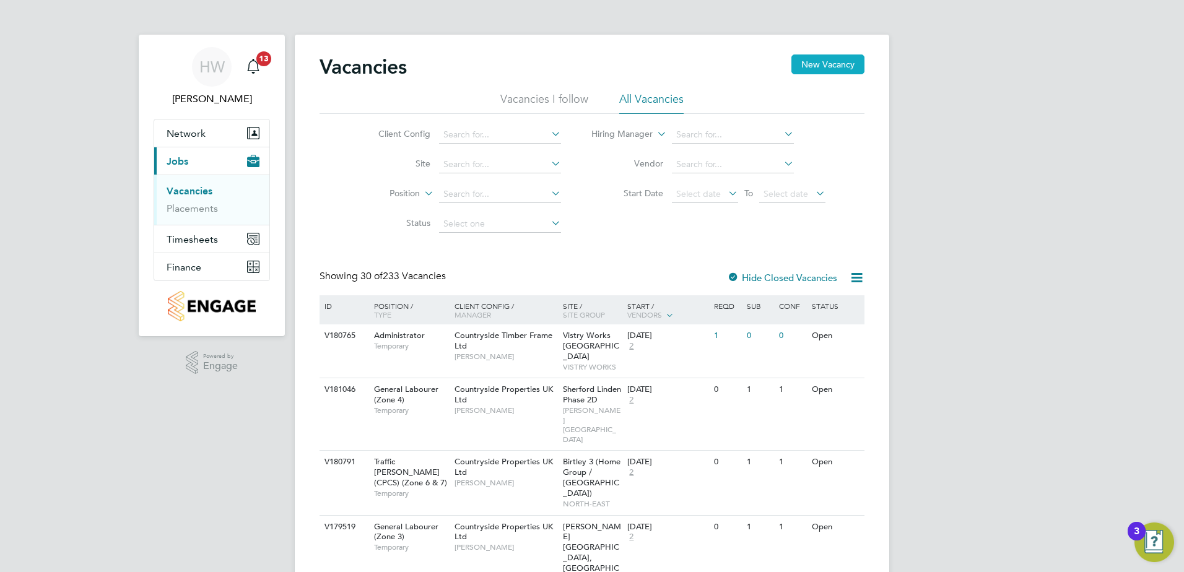
click at [821, 63] on button "New Vacancy" at bounding box center [828, 65] width 73 height 20
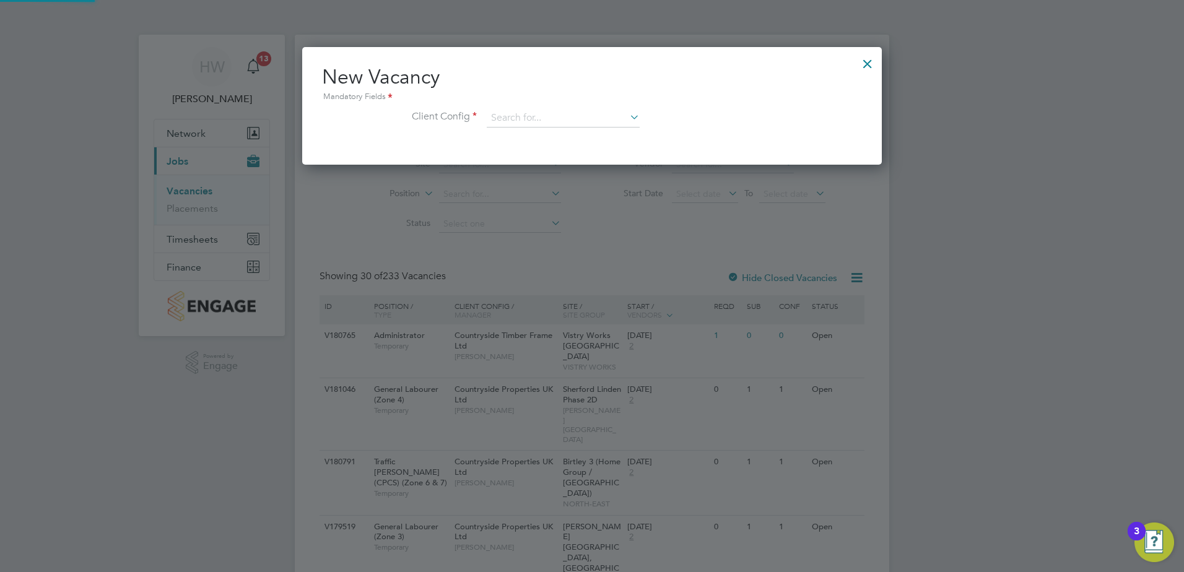
scroll to position [118, 580]
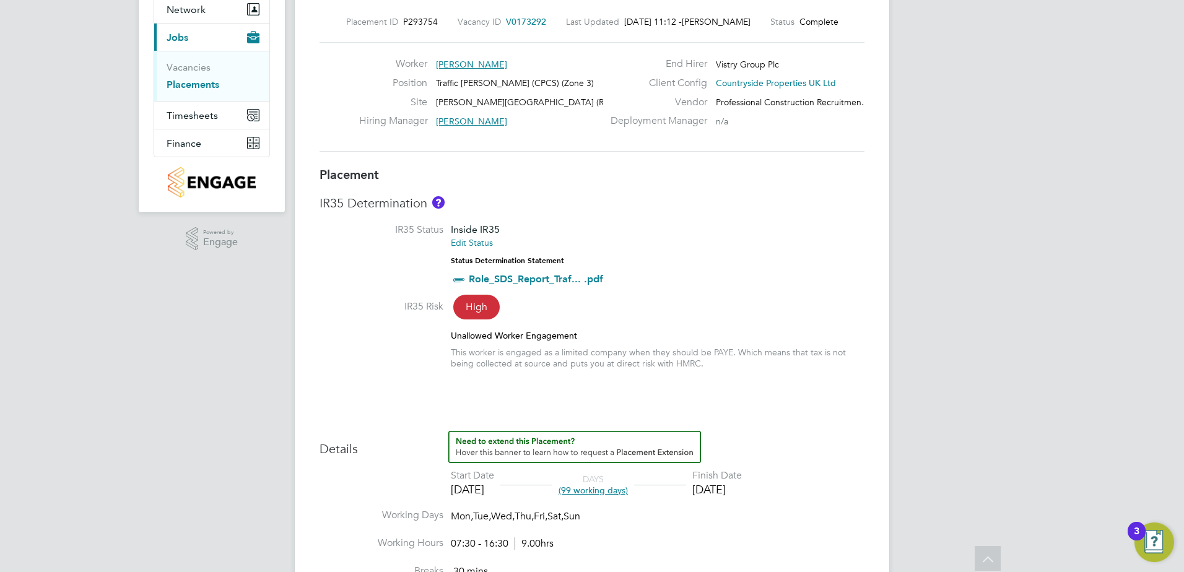
scroll to position [59, 0]
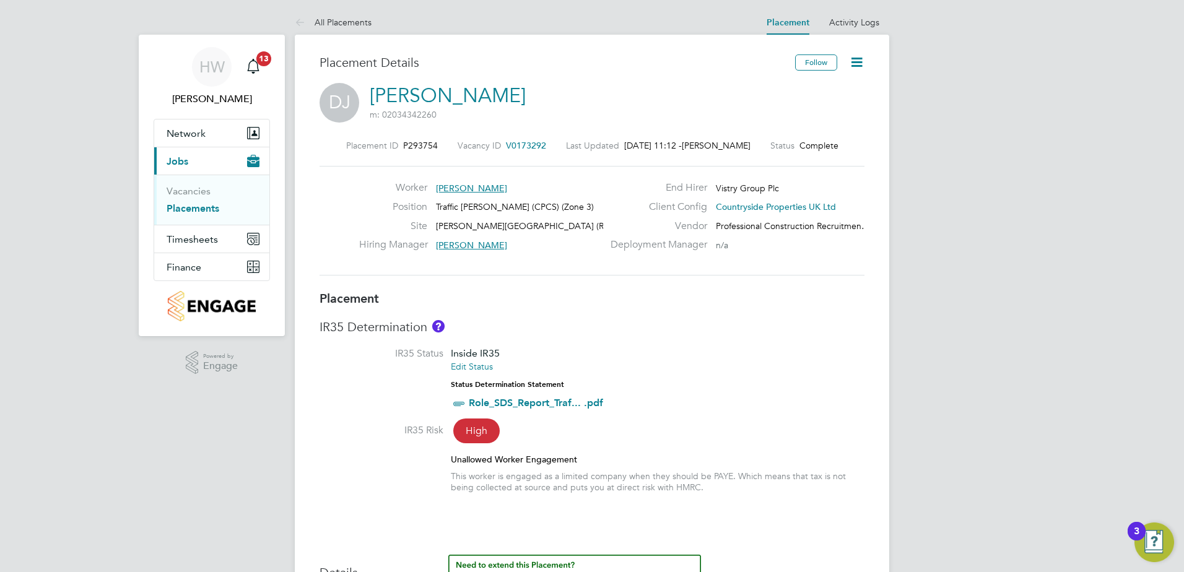
click at [860, 55] on icon at bounding box center [856, 62] width 15 height 15
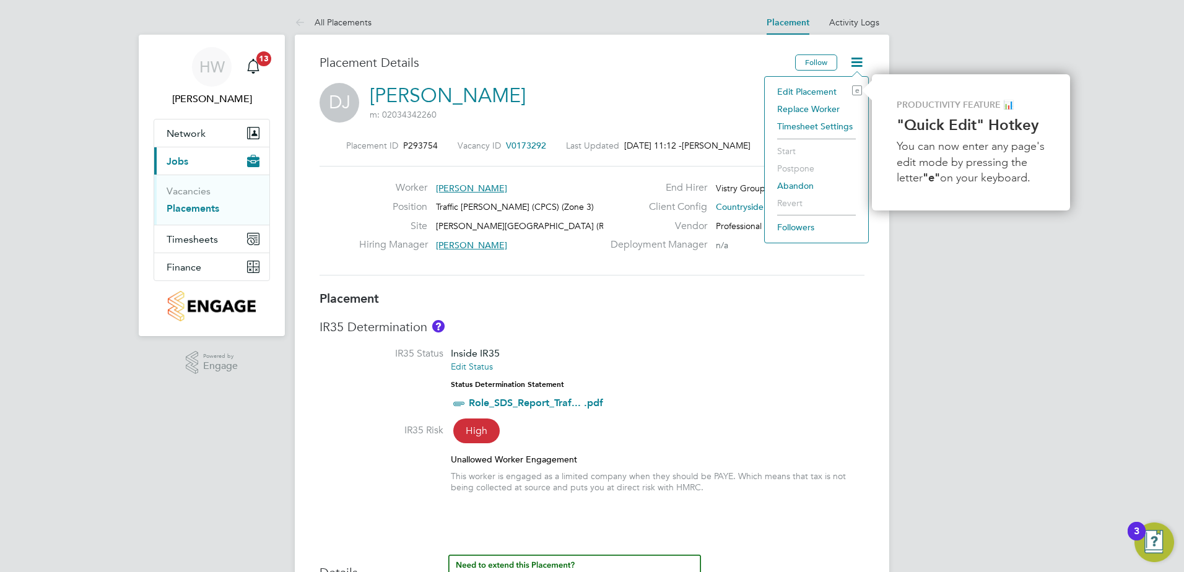
click at [805, 90] on li "Edit Placement e" at bounding box center [816, 91] width 91 height 17
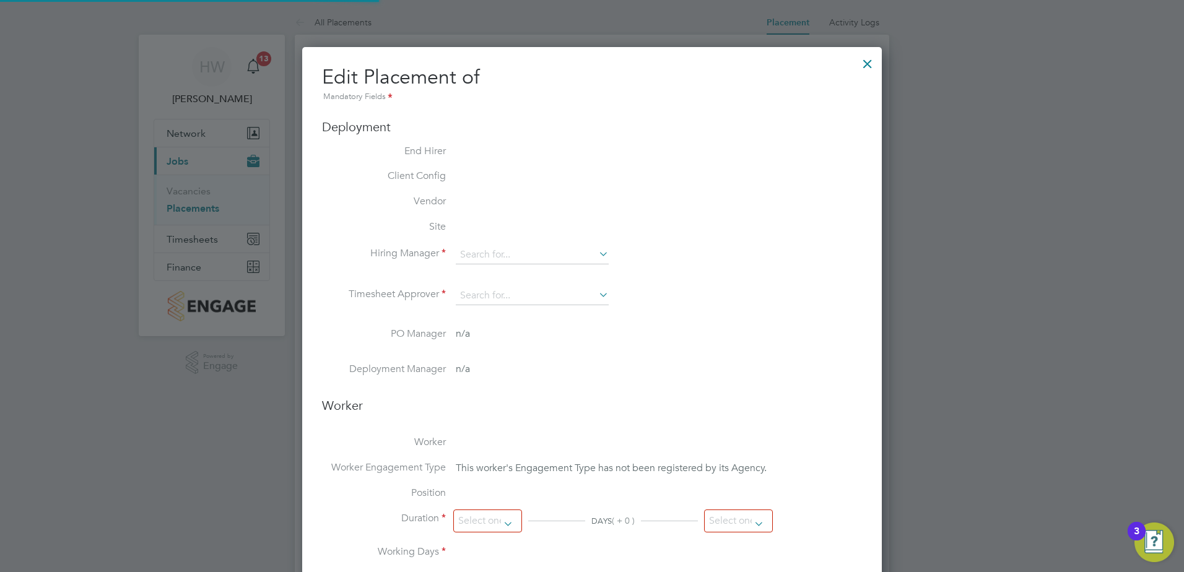
type input "Mike Kord"
type input "Dan Knowles"
type input "14 Jun 2025"
type input "20 Sep 2025"
type input "07:30"
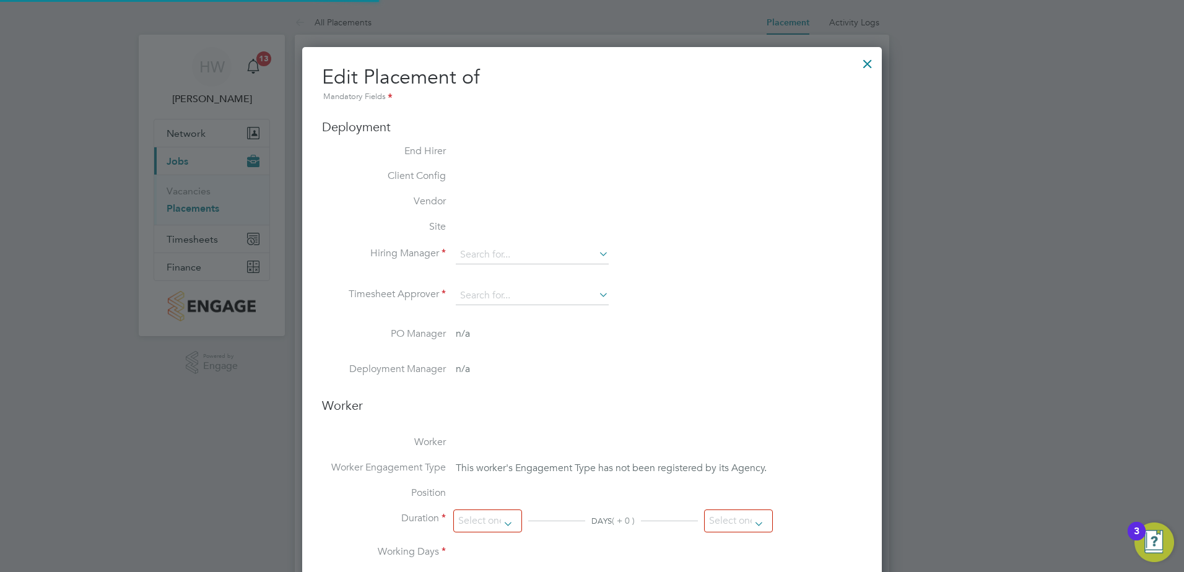
type input "16:30"
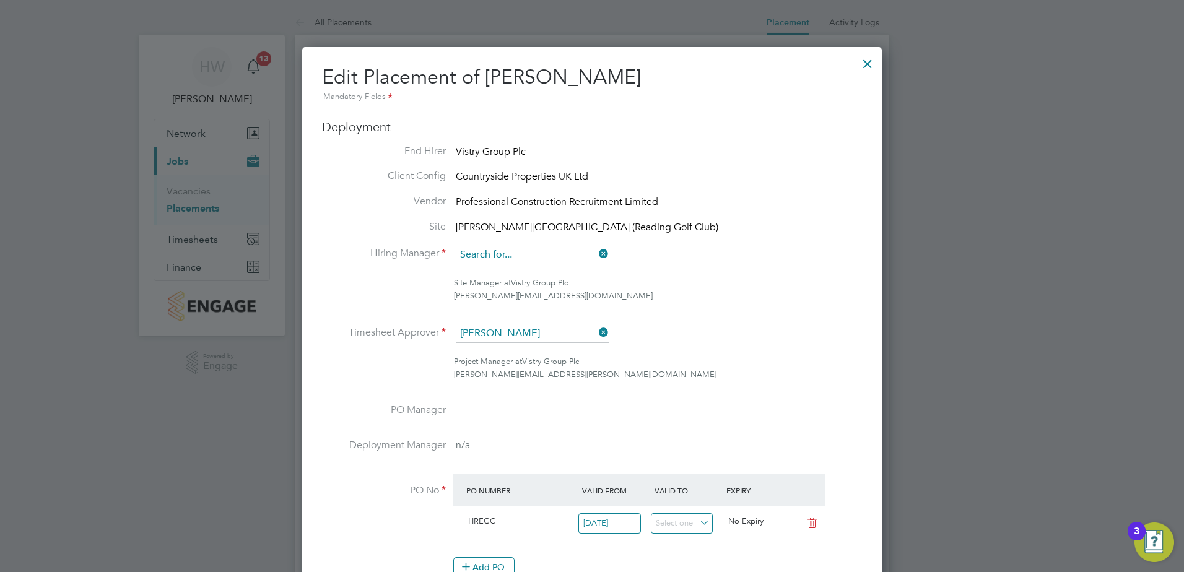
click at [518, 255] on input at bounding box center [532, 255] width 153 height 19
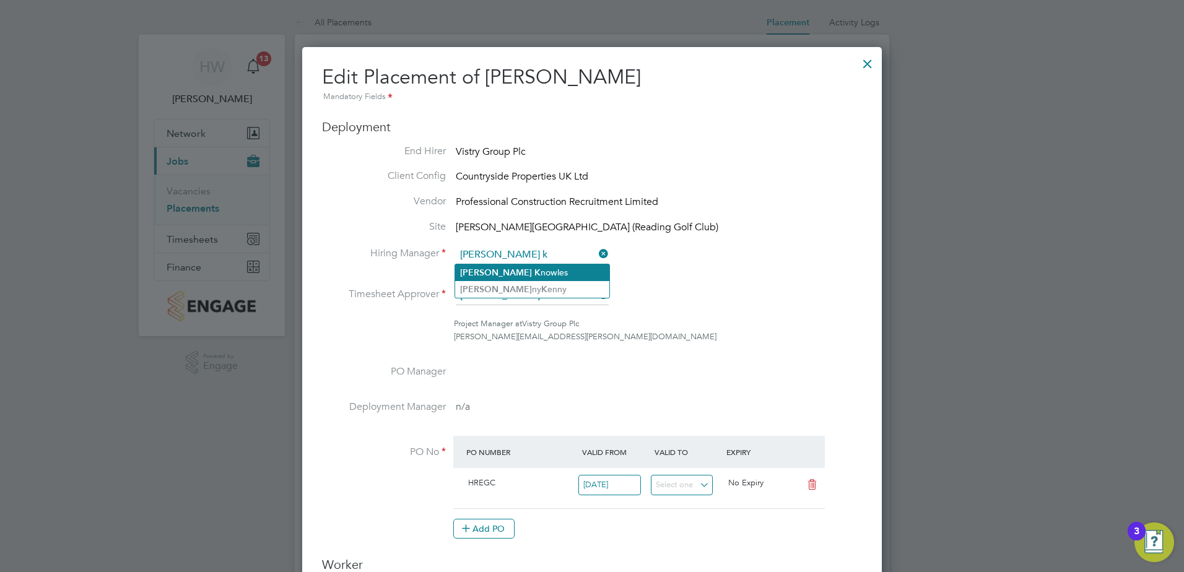
click at [514, 266] on li "Dan K nowles" at bounding box center [532, 272] width 154 height 17
type input "[PERSON_NAME]"
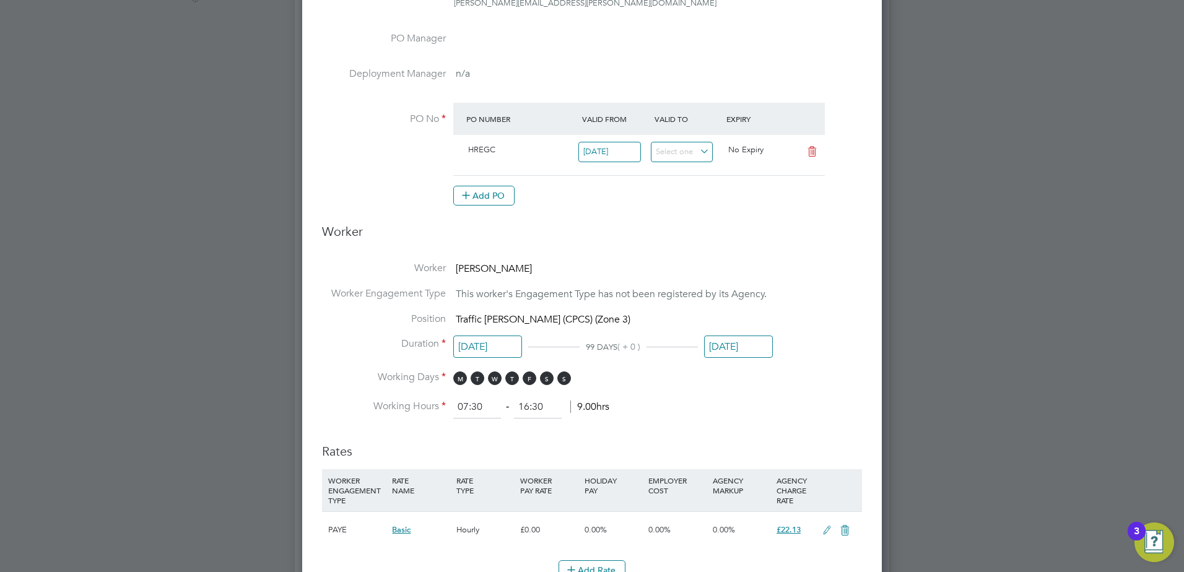
click at [731, 343] on input "[DATE]" at bounding box center [738, 347] width 69 height 23
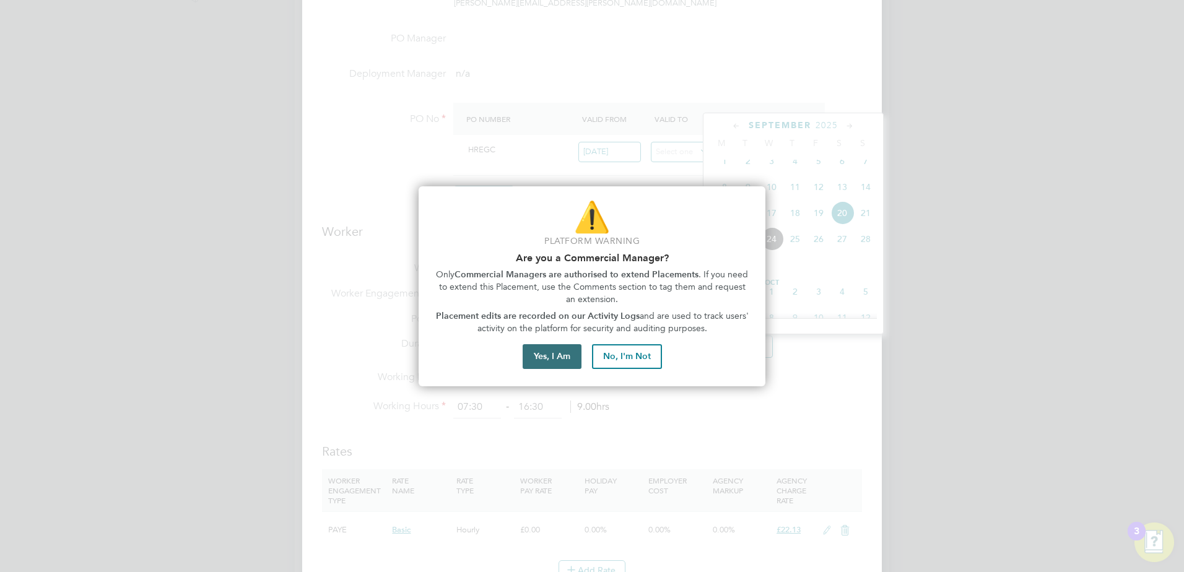
click at [568, 358] on button "Yes, I Am" at bounding box center [552, 356] width 59 height 25
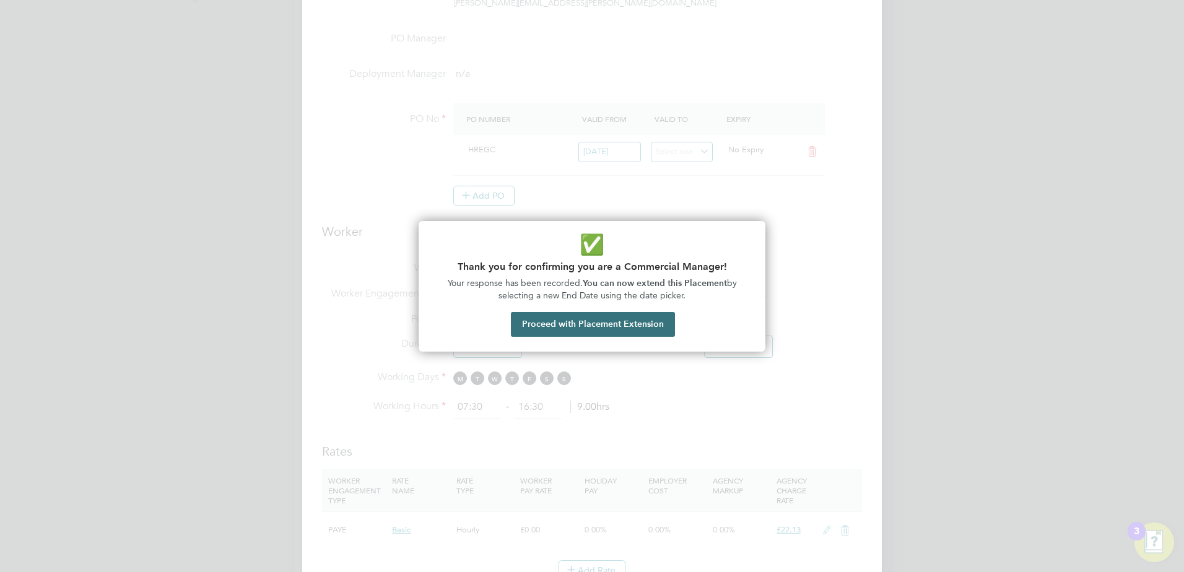
click at [603, 327] on button "Proceed with Placement Extension" at bounding box center [593, 324] width 164 height 25
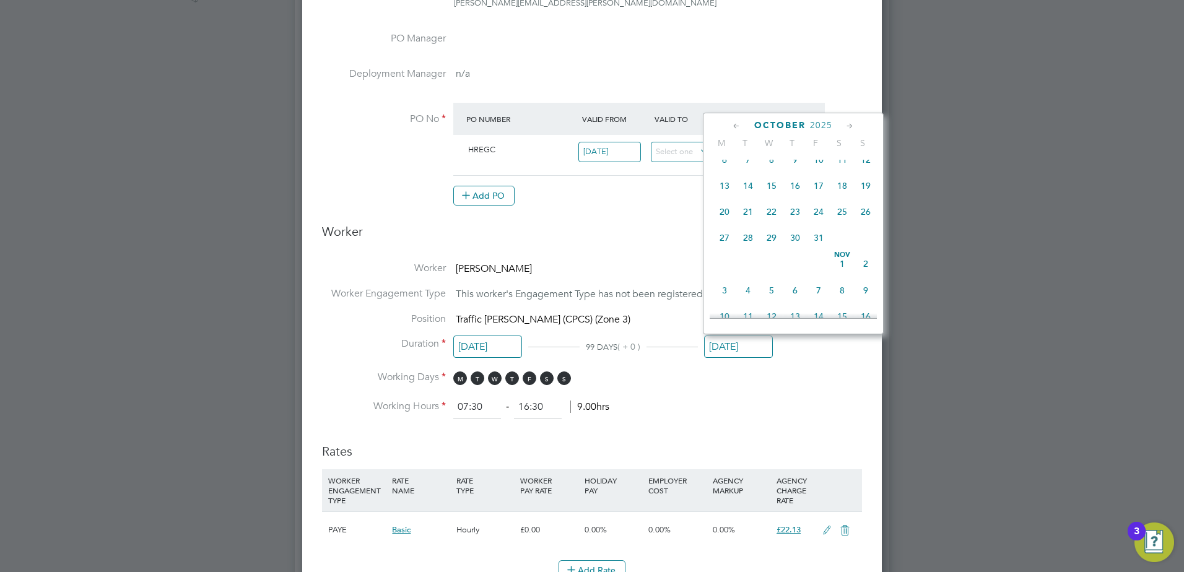
scroll to position [614, 0]
click at [868, 290] on span "30" at bounding box center [866, 279] width 24 height 24
type input "30 Nov 2025"
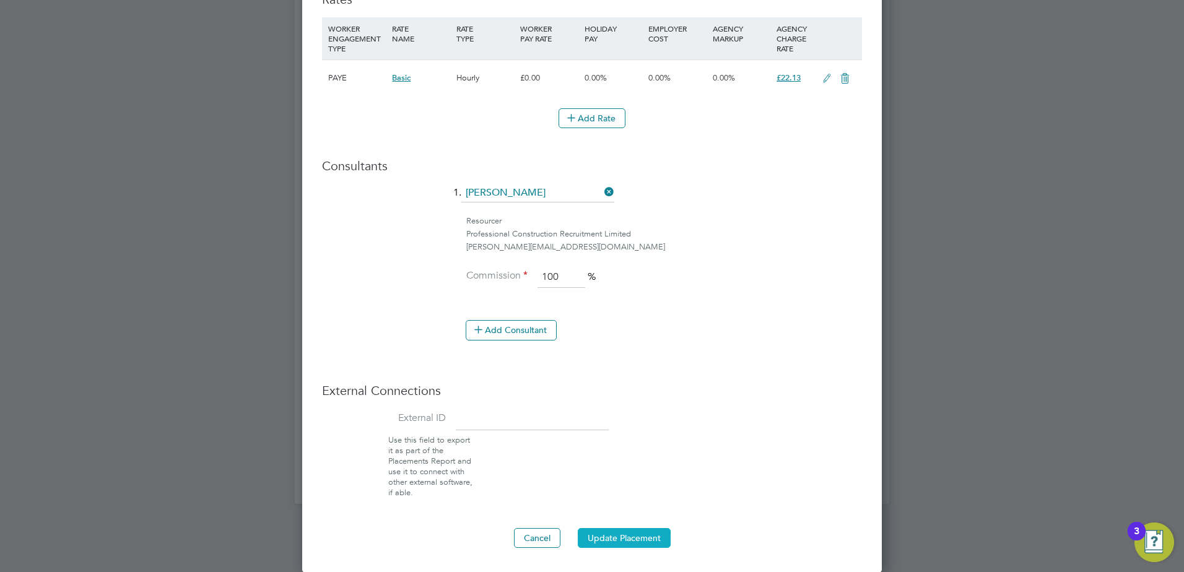
click at [628, 536] on button "Update Placement" at bounding box center [624, 538] width 93 height 20
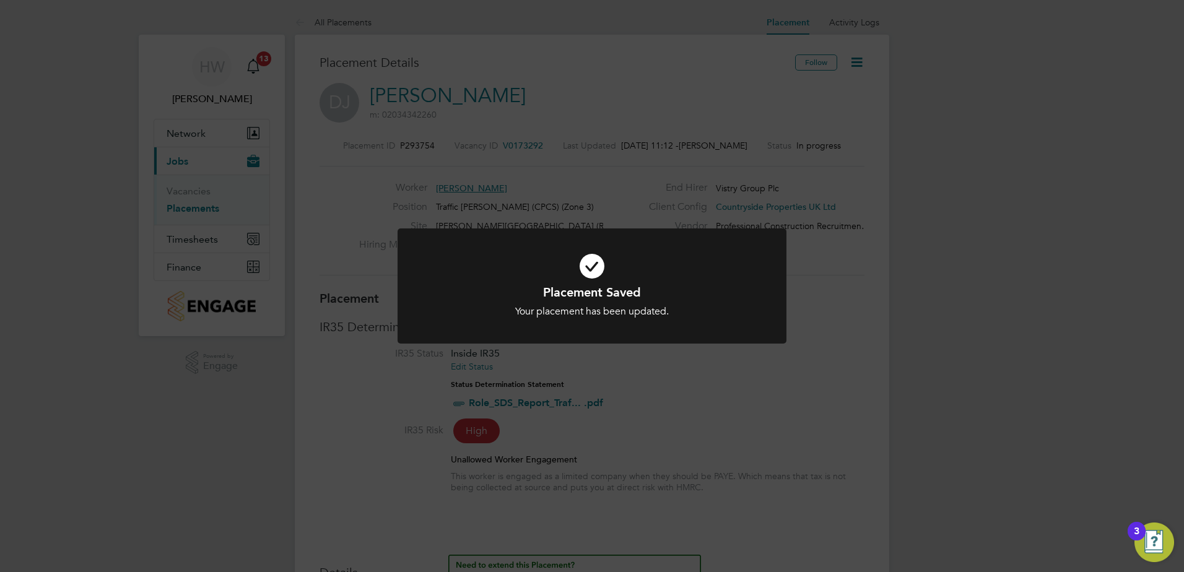
click at [772, 318] on div at bounding box center [592, 287] width 389 height 116
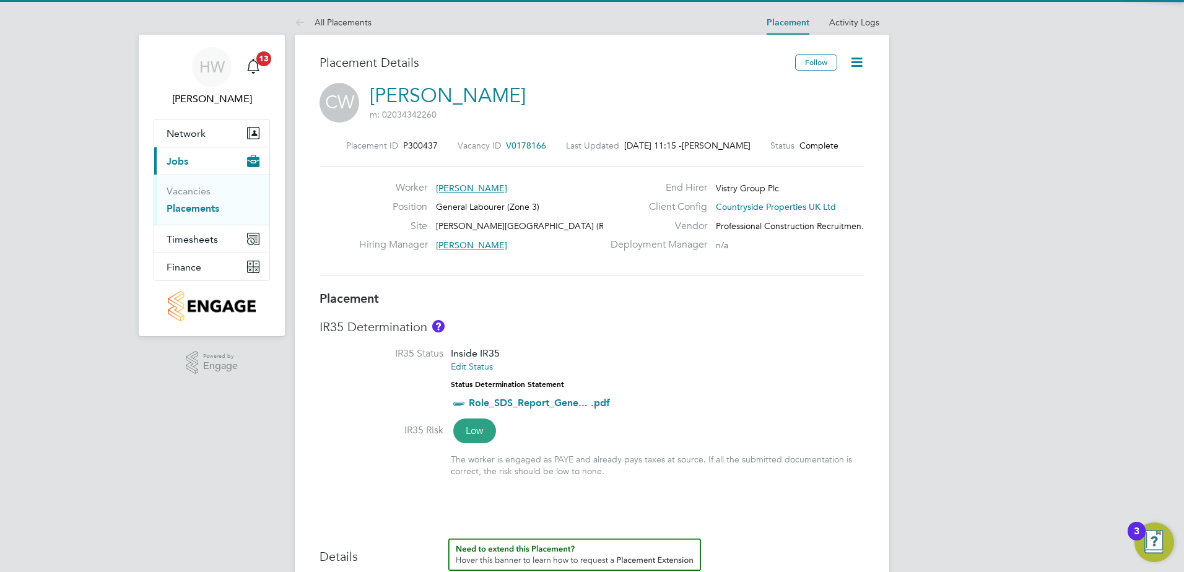
click at [857, 69] on icon at bounding box center [856, 62] width 15 height 15
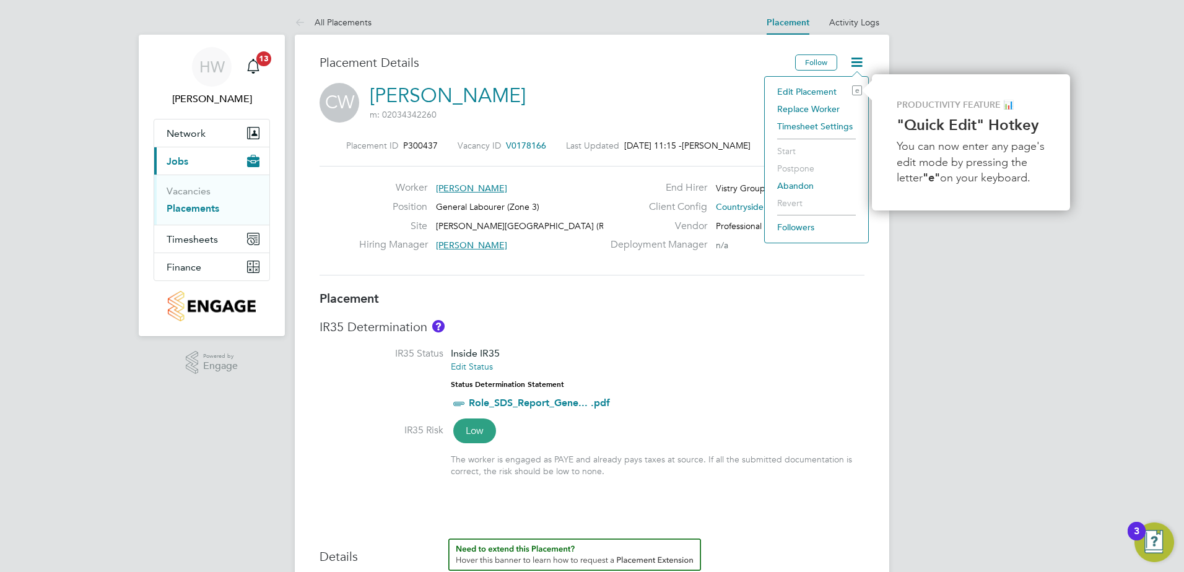
click at [803, 90] on li "Edit Placement e" at bounding box center [816, 91] width 91 height 17
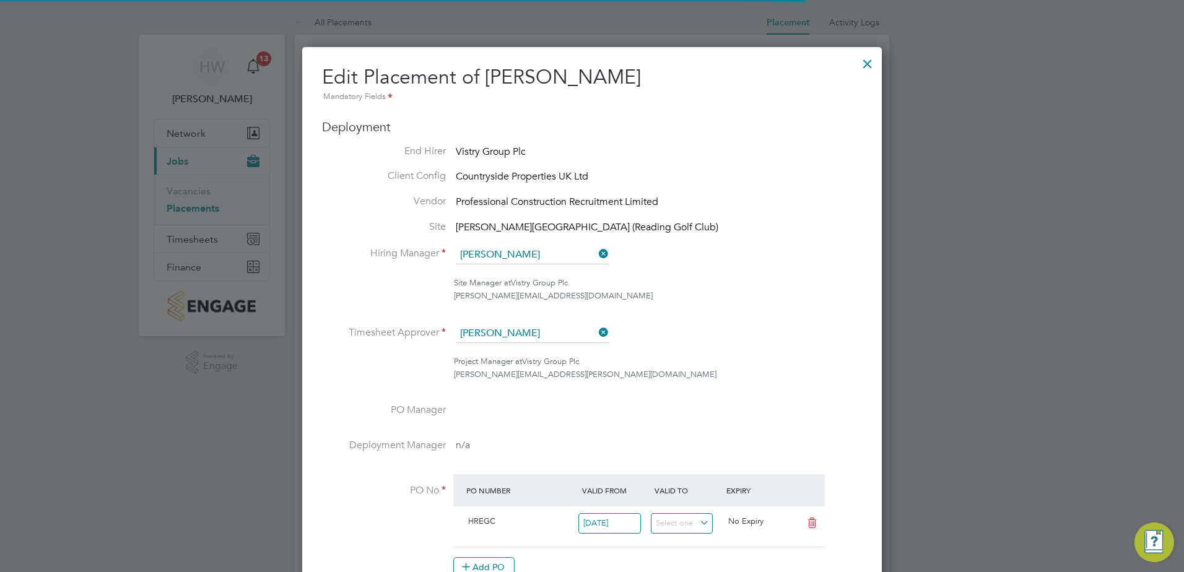
scroll to position [6, 6]
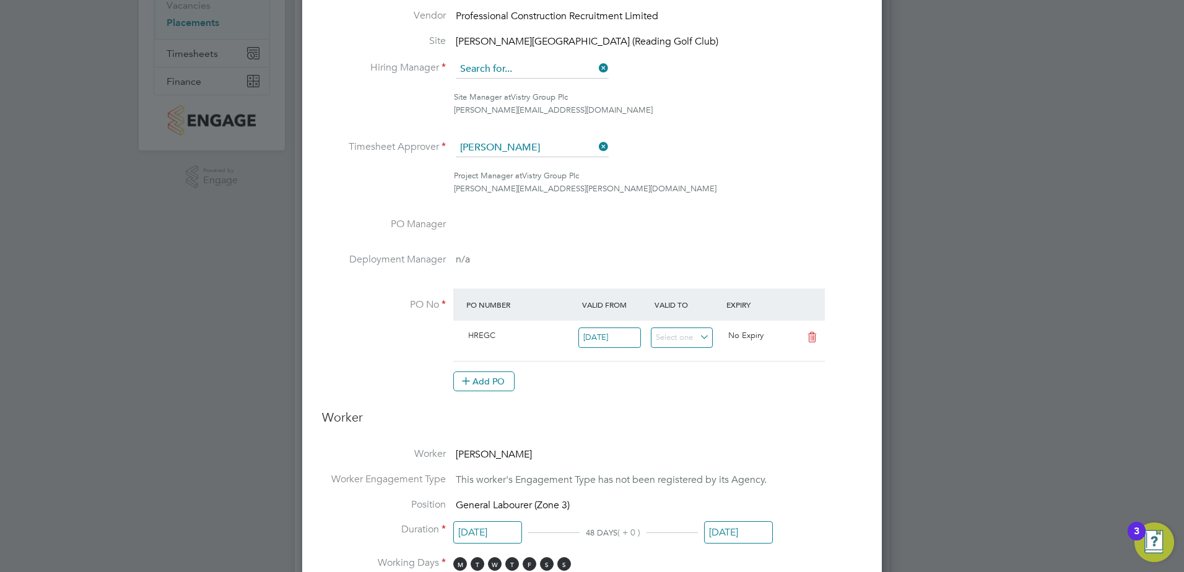
click at [513, 74] on input at bounding box center [532, 69] width 153 height 19
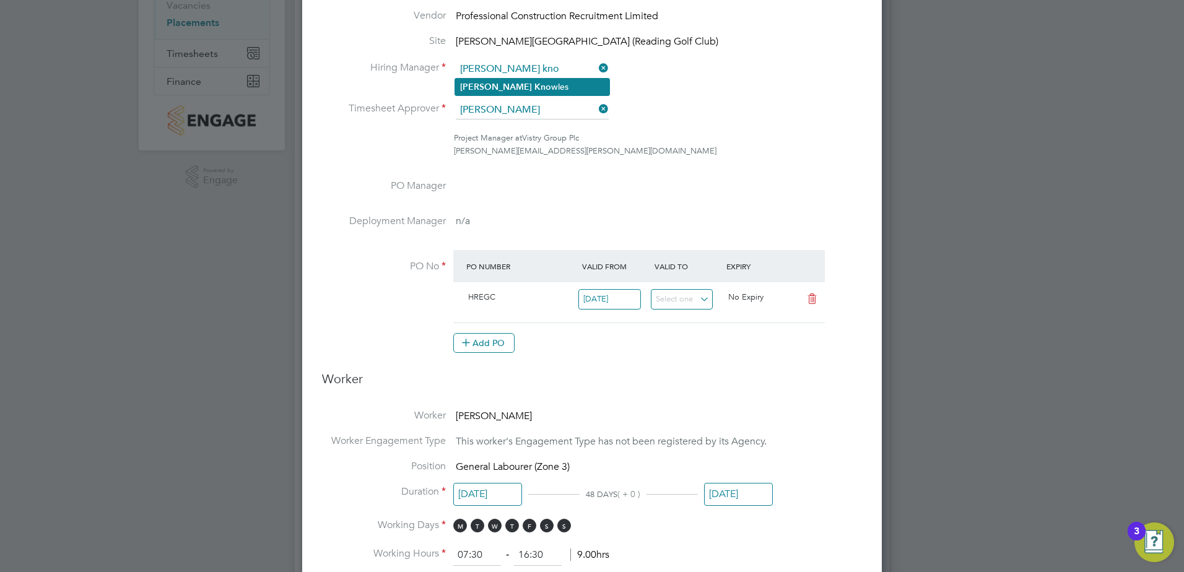
click at [526, 84] on li "Dan Kno wles" at bounding box center [532, 87] width 154 height 17
type input "Dan Knowles"
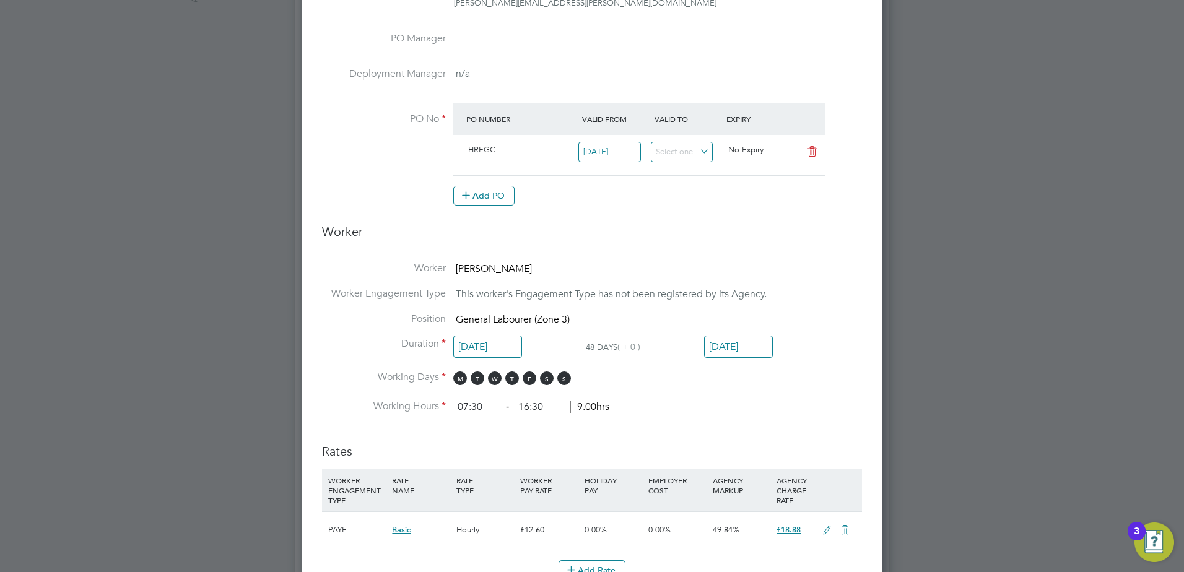
click at [731, 340] on input "20 Sep 2025" at bounding box center [738, 347] width 69 height 23
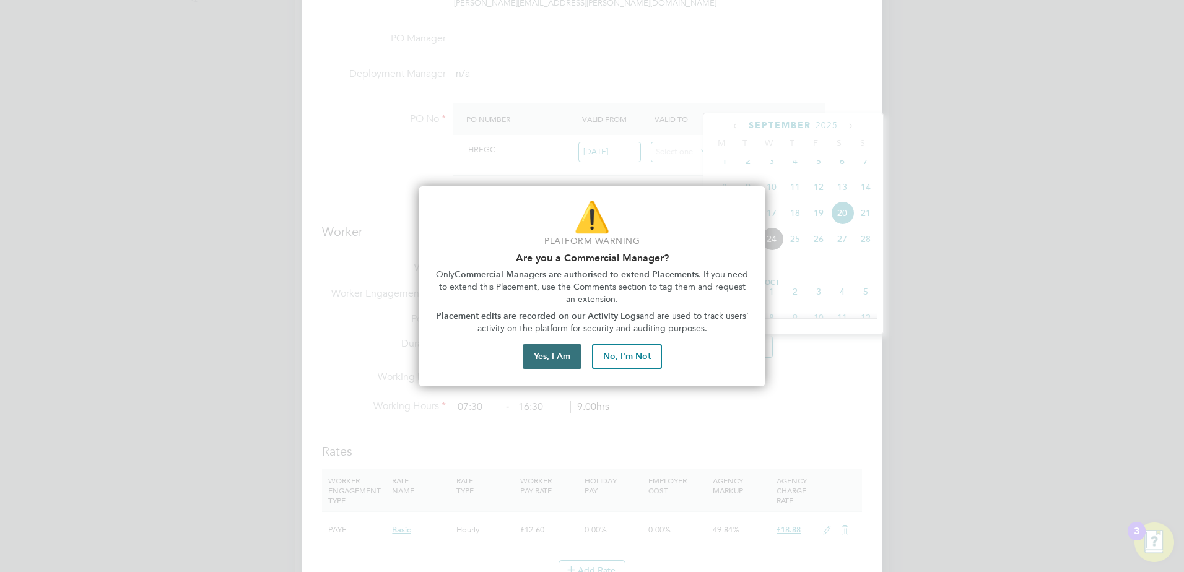
click at [544, 347] on button "Yes, I Am" at bounding box center [552, 356] width 59 height 25
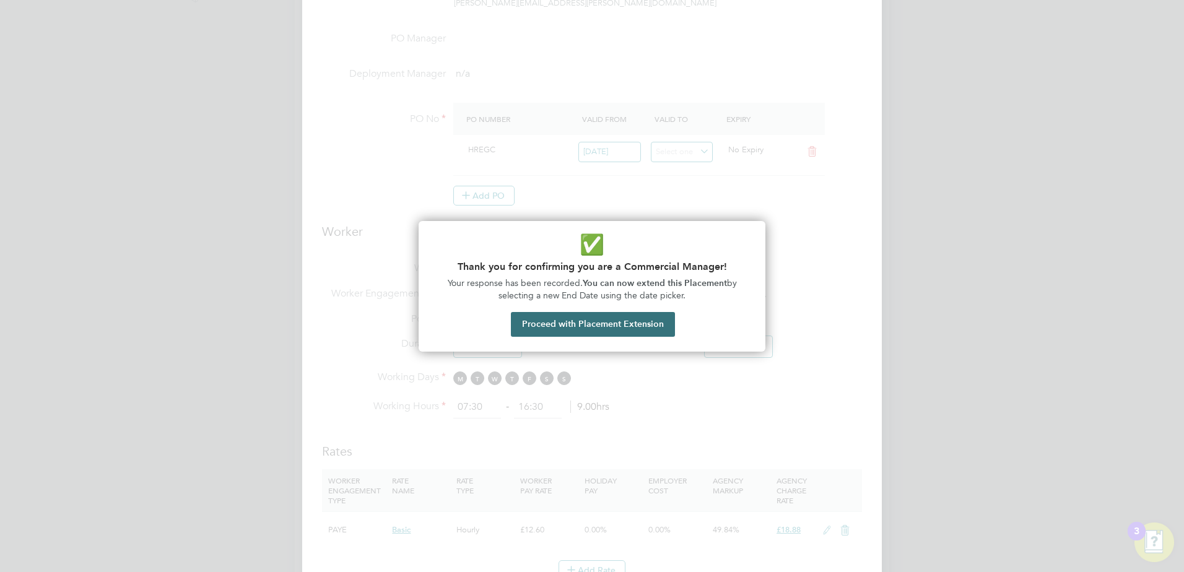
click at [593, 324] on button "Proceed with Placement Extension" at bounding box center [593, 324] width 164 height 25
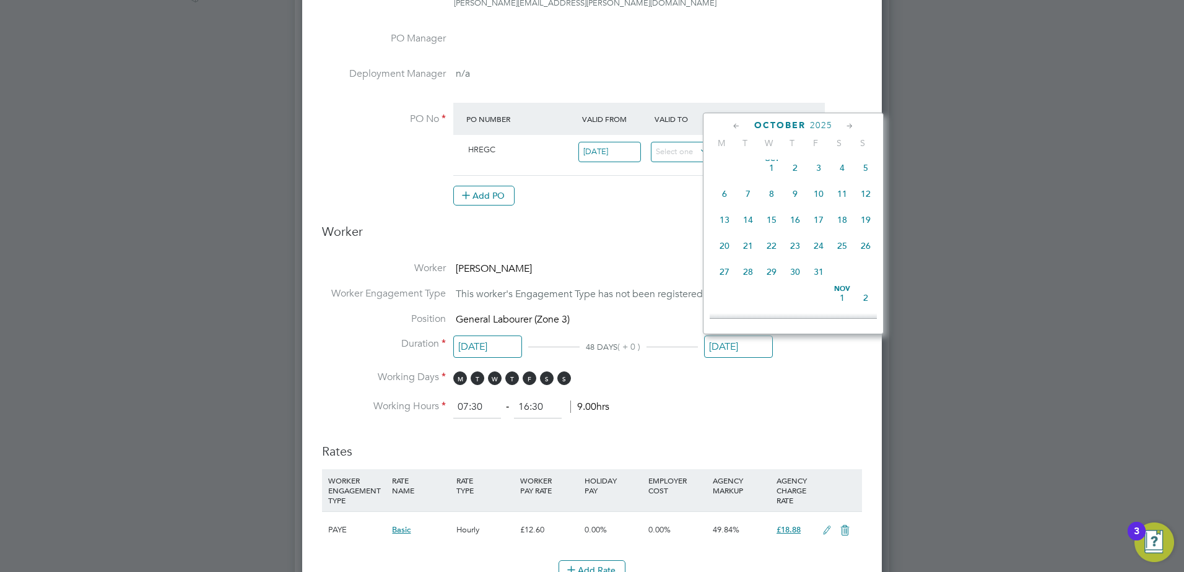
click at [824, 284] on span "31" at bounding box center [819, 272] width 24 height 24
type input "[DATE]"
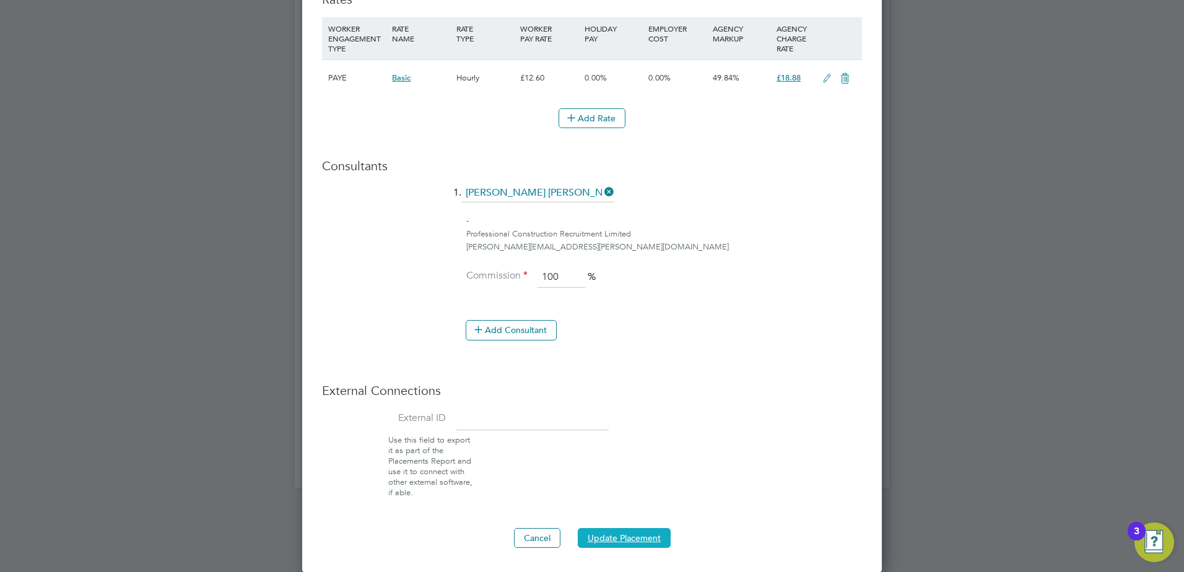
click at [644, 544] on button "Update Placement" at bounding box center [624, 538] width 93 height 20
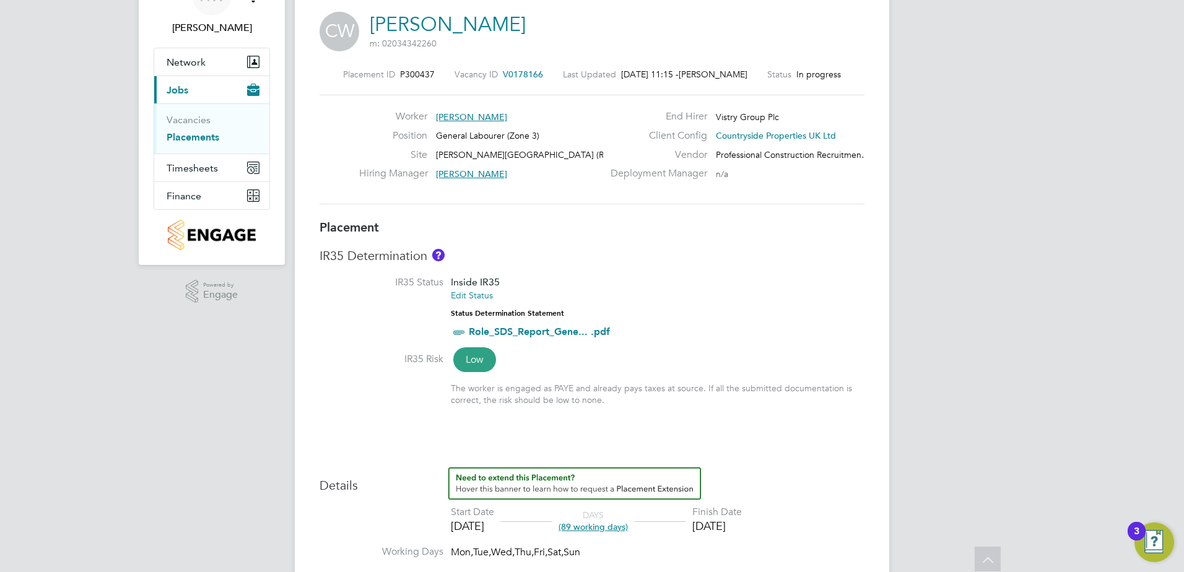
scroll to position [0, 0]
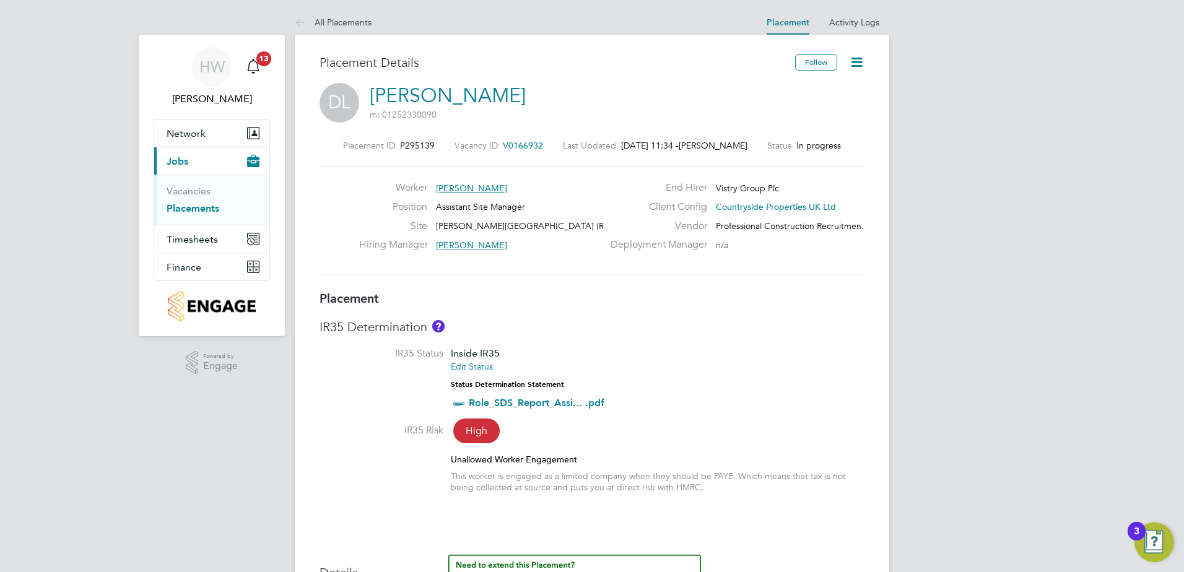
click at [863, 63] on icon at bounding box center [856, 62] width 15 height 15
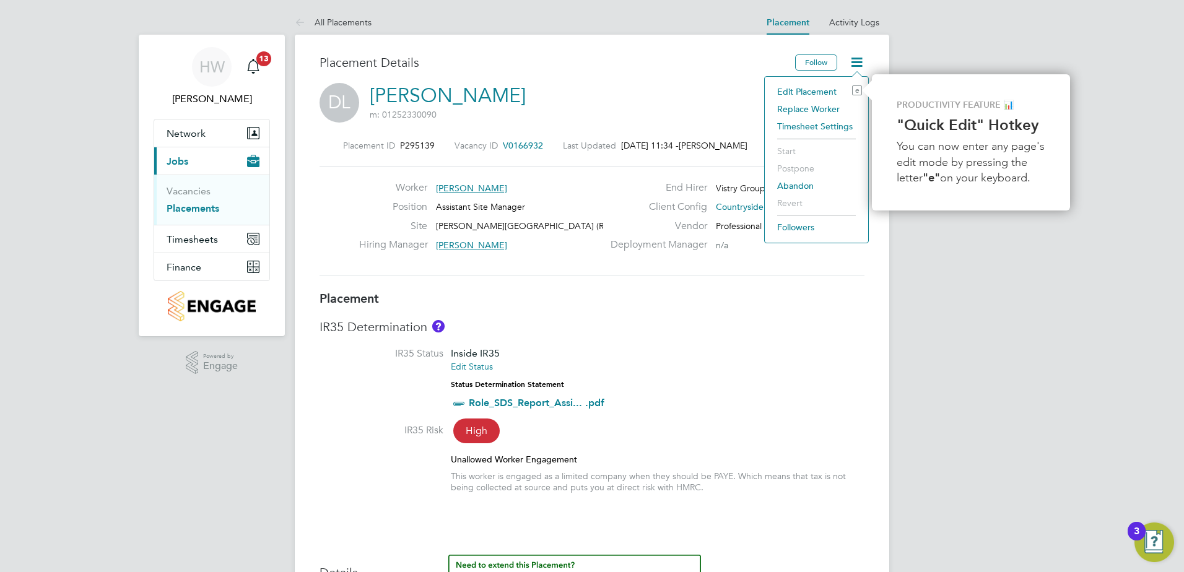
click at [803, 89] on li "Edit Placement e" at bounding box center [816, 91] width 91 height 17
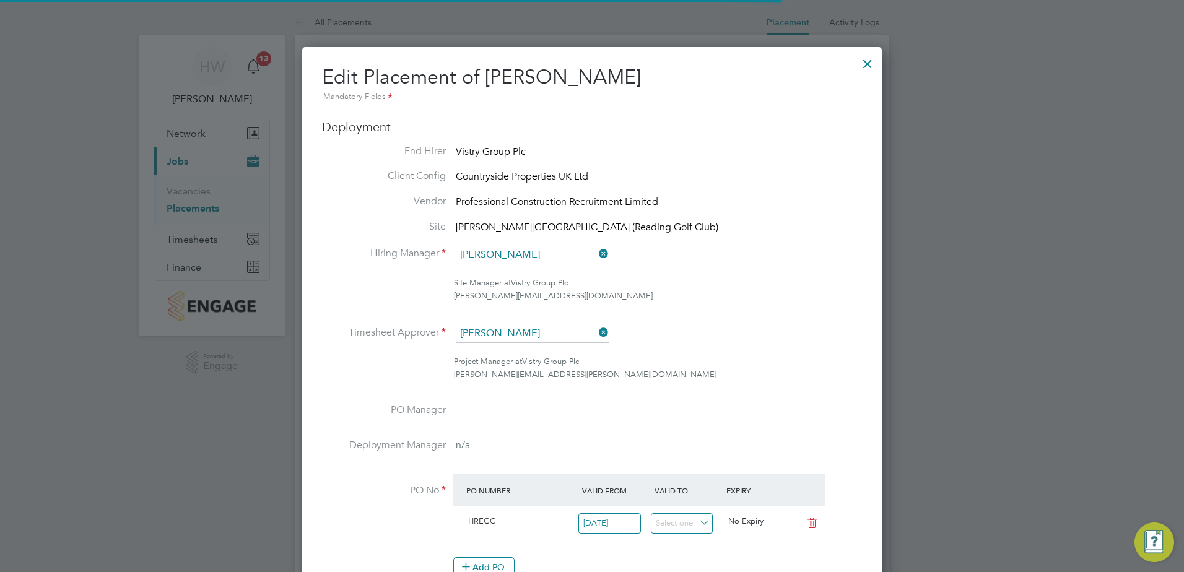
scroll to position [6, 6]
drag, startPoint x: 531, startPoint y: 243, endPoint x: 531, endPoint y: 251, distance: 8.7
click at [531, 245] on ul "End Hirer Vistry Group Plc Client Config Countryside Properties UK Ltd Vendor P…" at bounding box center [592, 367] width 540 height 445
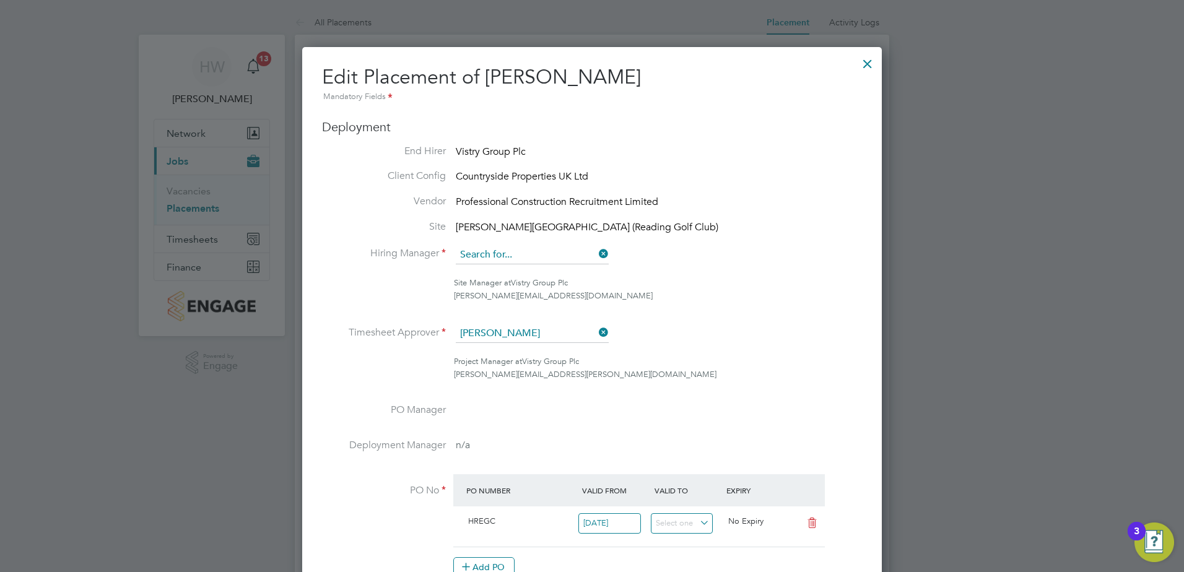
click at [531, 251] on input at bounding box center [532, 255] width 153 height 19
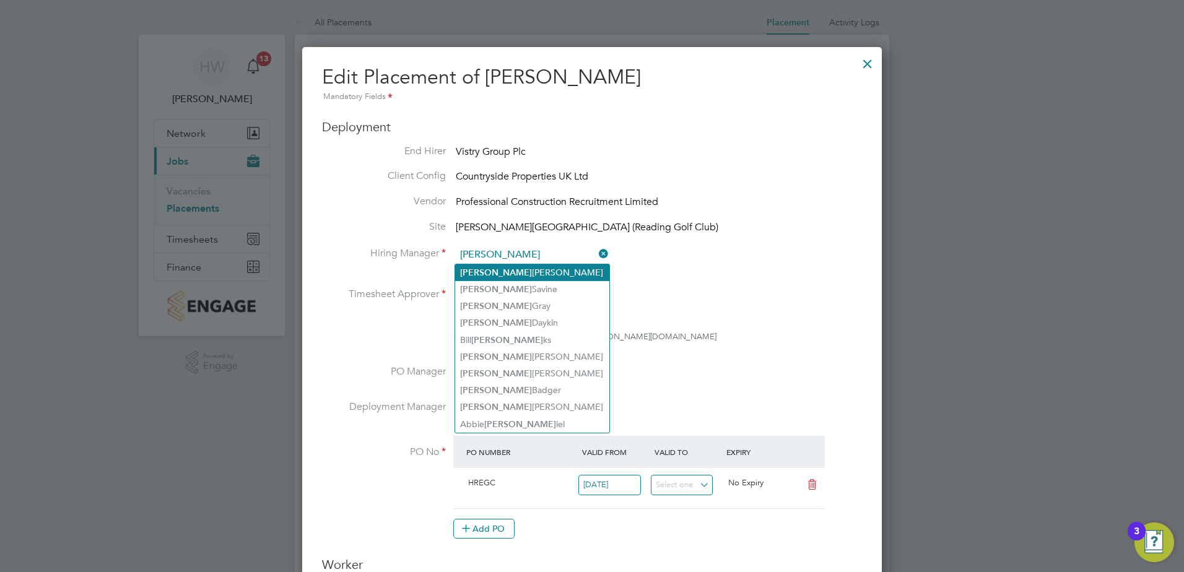
click at [528, 267] on li "[PERSON_NAME]" at bounding box center [532, 272] width 154 height 17
type input "[PERSON_NAME]"
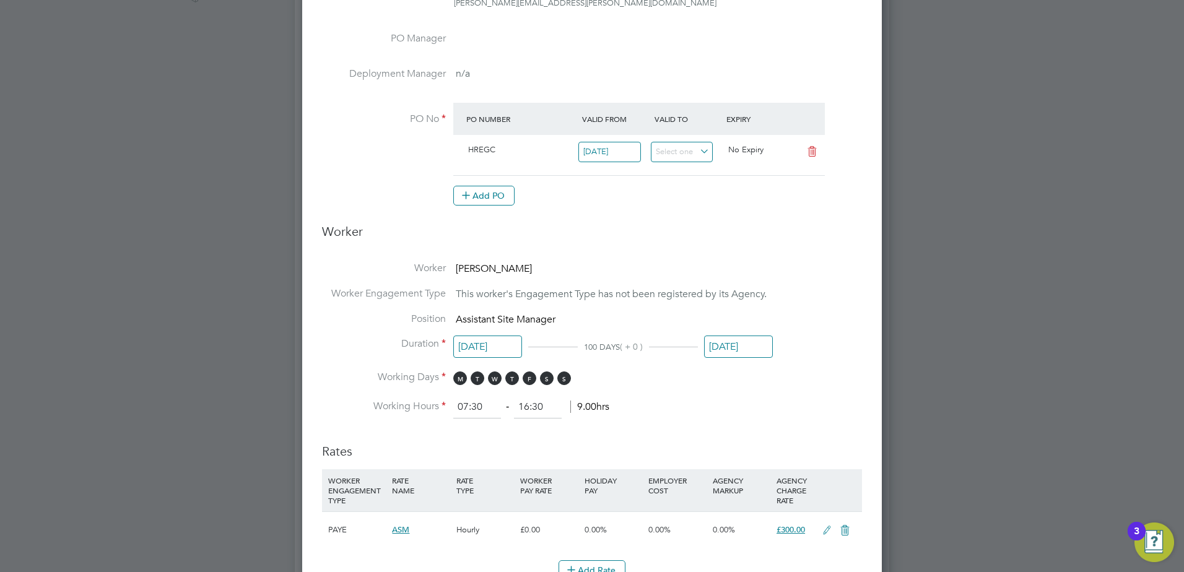
click at [735, 351] on input "[DATE]" at bounding box center [738, 347] width 69 height 23
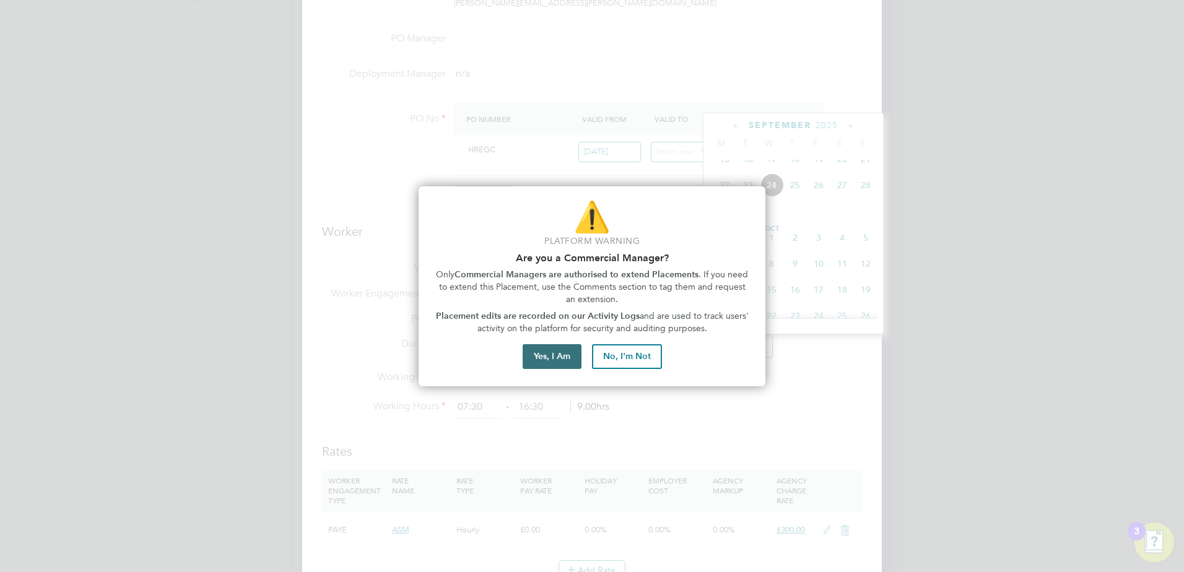
click at [562, 360] on button "Yes, I Am" at bounding box center [552, 356] width 59 height 25
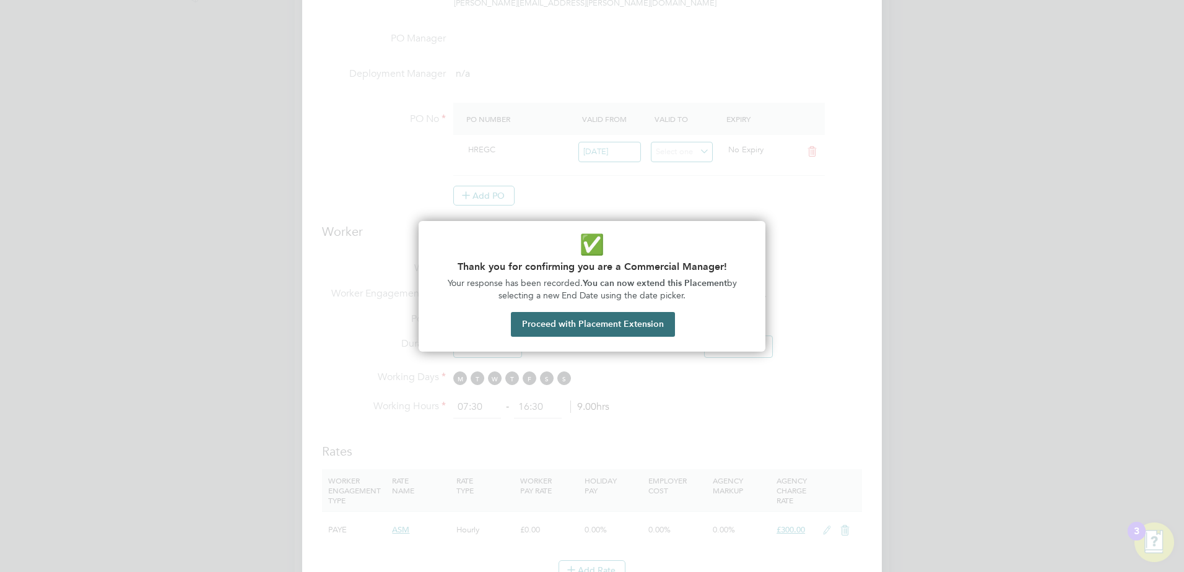
click at [616, 320] on button "Proceed with Placement Extension" at bounding box center [593, 324] width 164 height 25
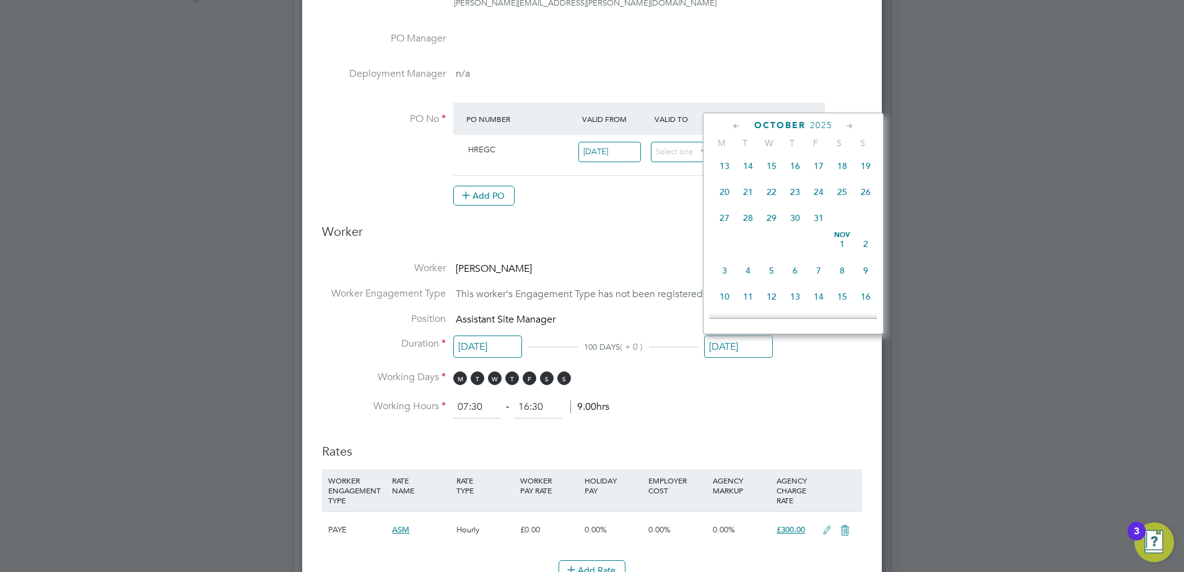
click at [819, 230] on span "31" at bounding box center [819, 218] width 24 height 24
type input "[DATE]"
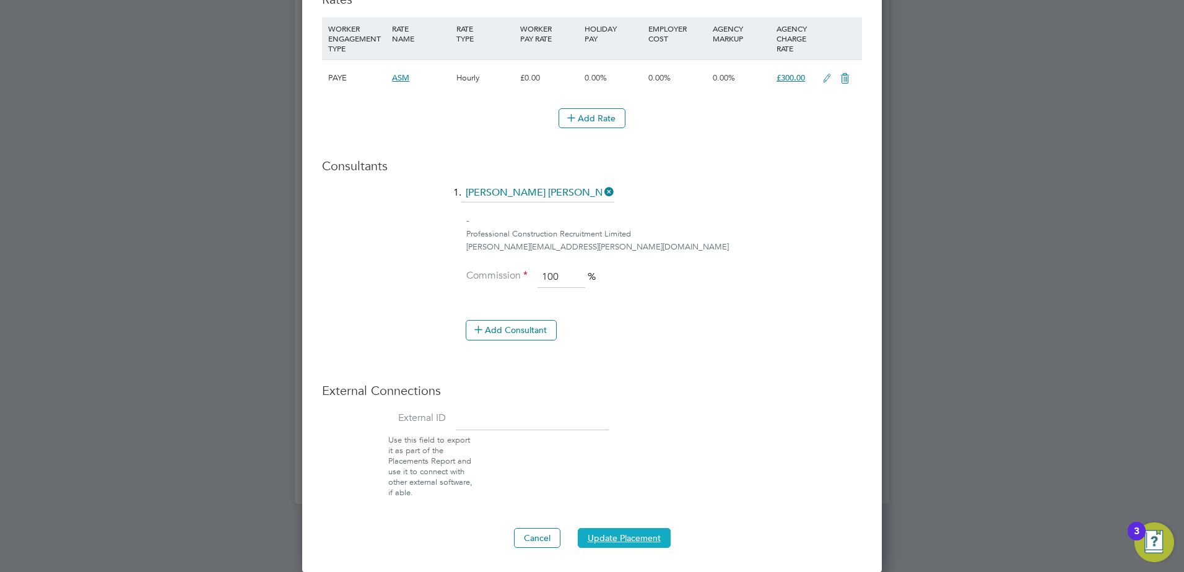
click at [639, 534] on button "Update Placement" at bounding box center [624, 538] width 93 height 20
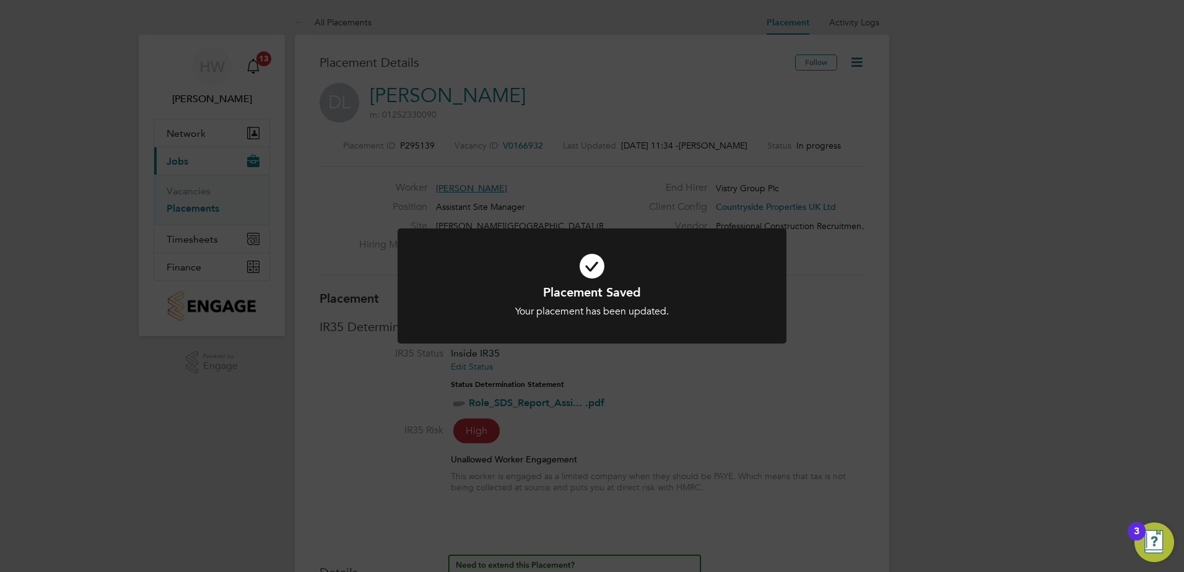
click at [777, 94] on div "Placement Saved Your placement has been updated. Cancel Okay" at bounding box center [592, 286] width 1184 height 572
